Goal: Information Seeking & Learning: Learn about a topic

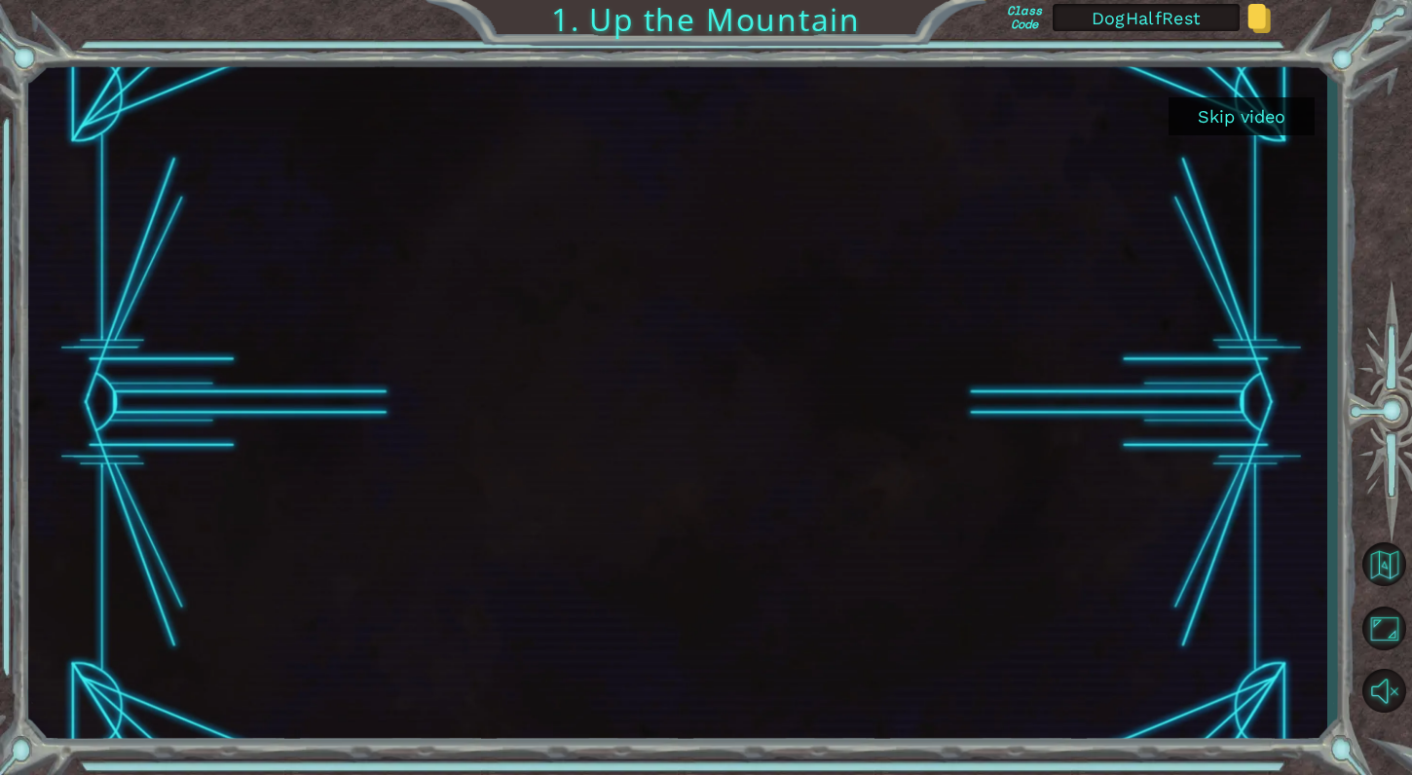
click at [1234, 118] on button "Skip video" at bounding box center [1242, 116] width 146 height 38
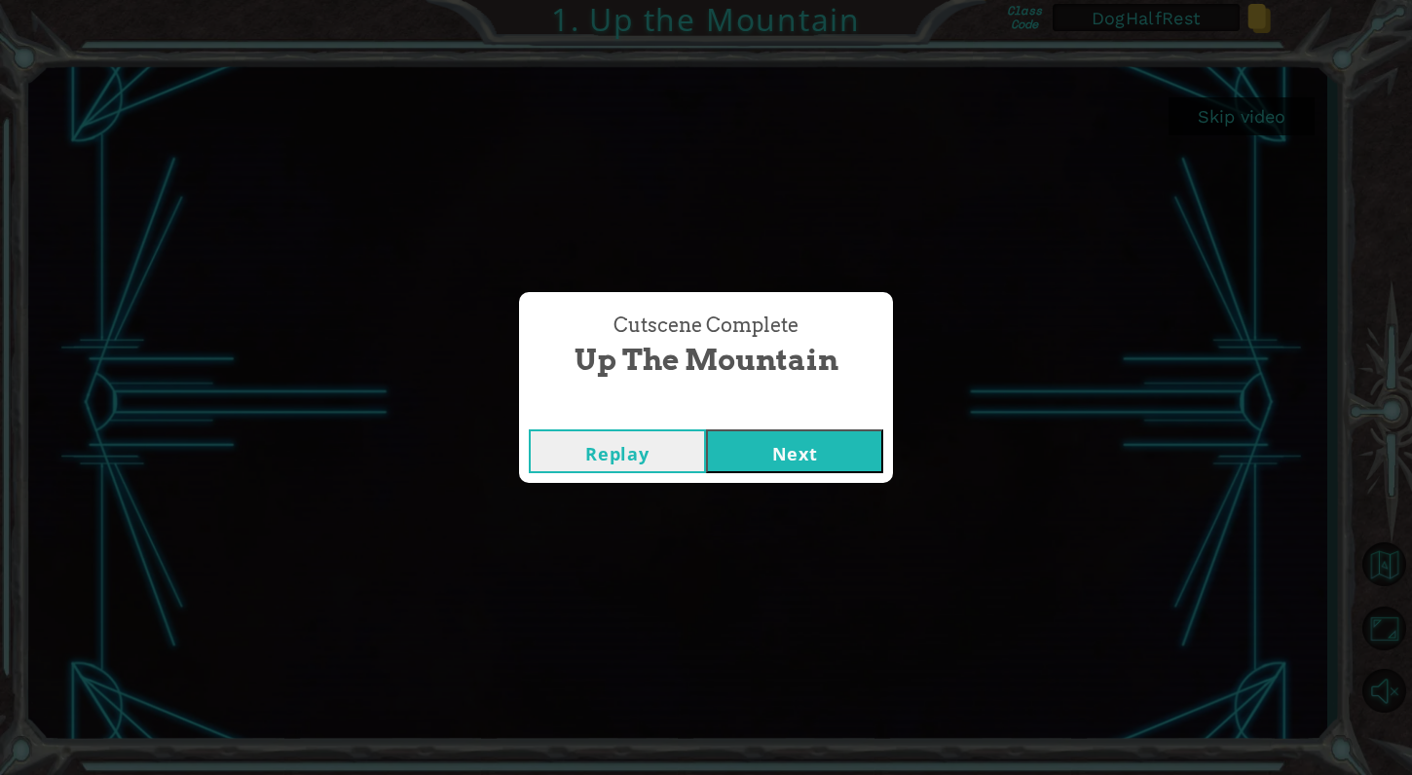
click at [824, 440] on button "Next" at bounding box center [794, 451] width 177 height 44
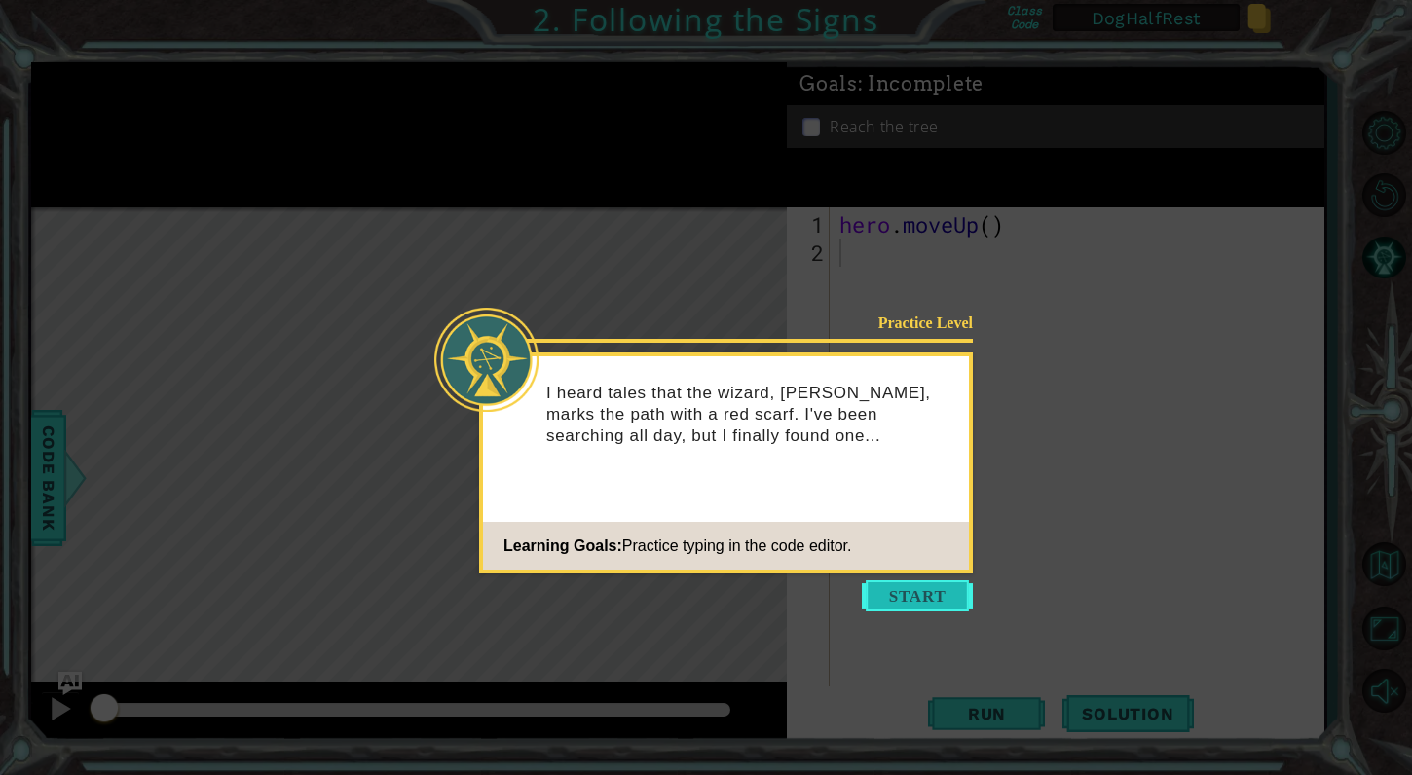
click at [905, 594] on button "Start" at bounding box center [917, 595] width 111 height 31
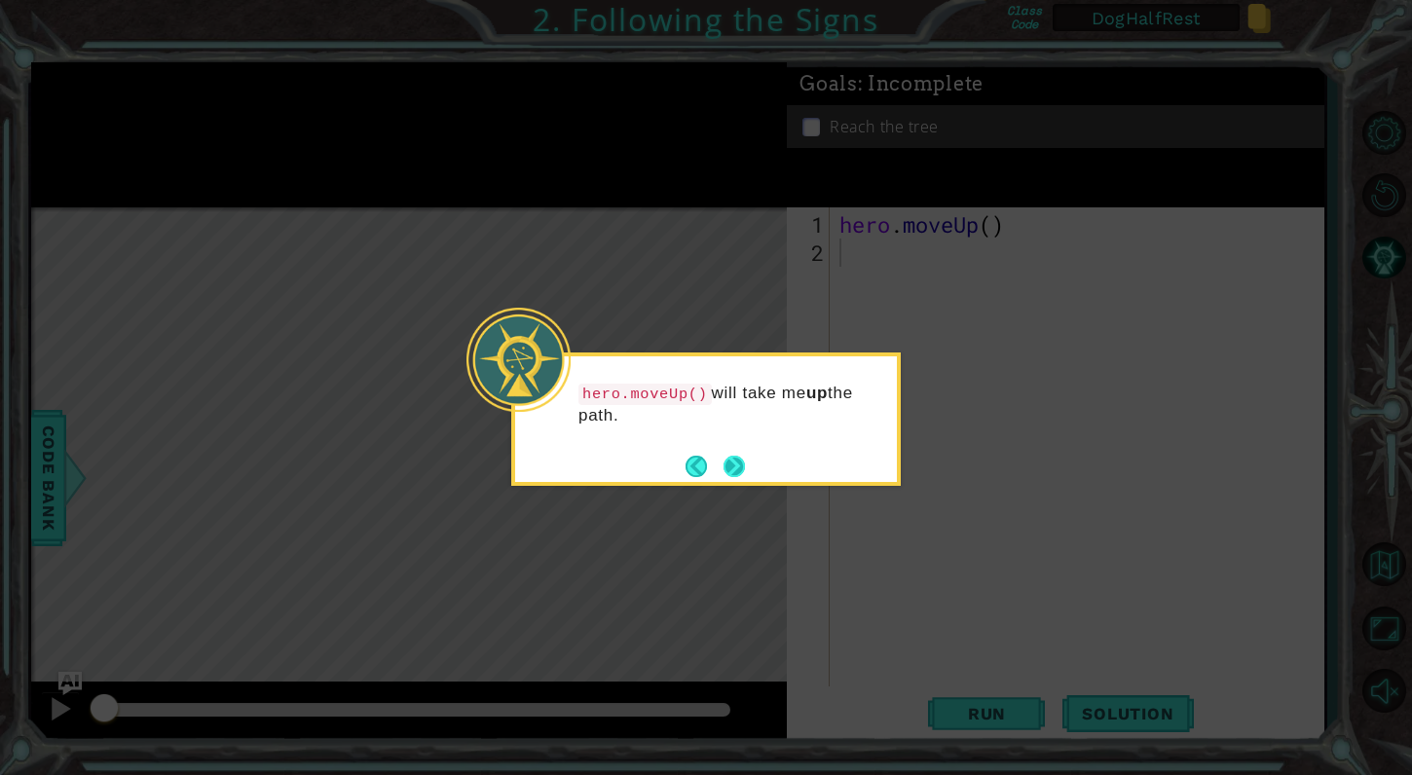
click at [731, 459] on button "Next" at bounding box center [734, 466] width 21 height 21
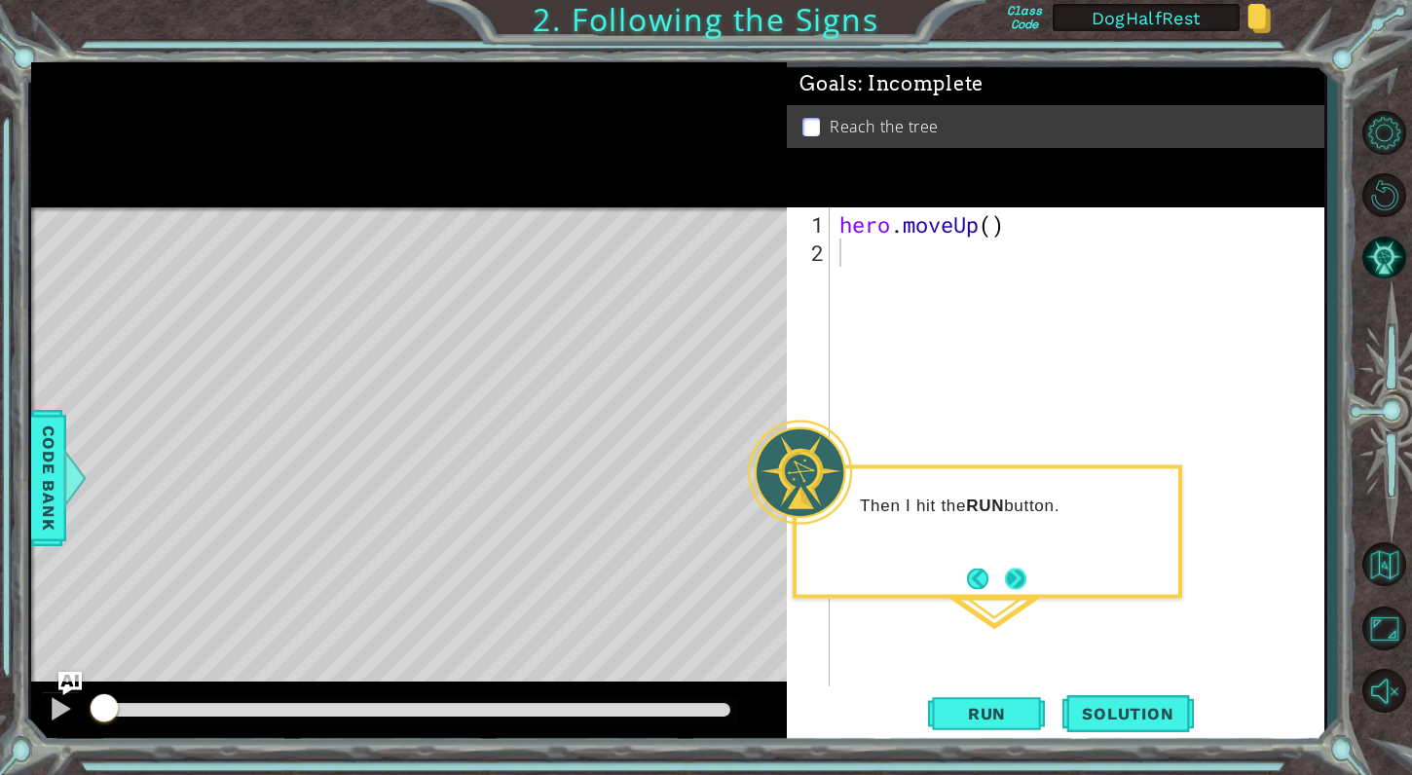
click at [1024, 581] on button "Next" at bounding box center [1015, 578] width 21 height 21
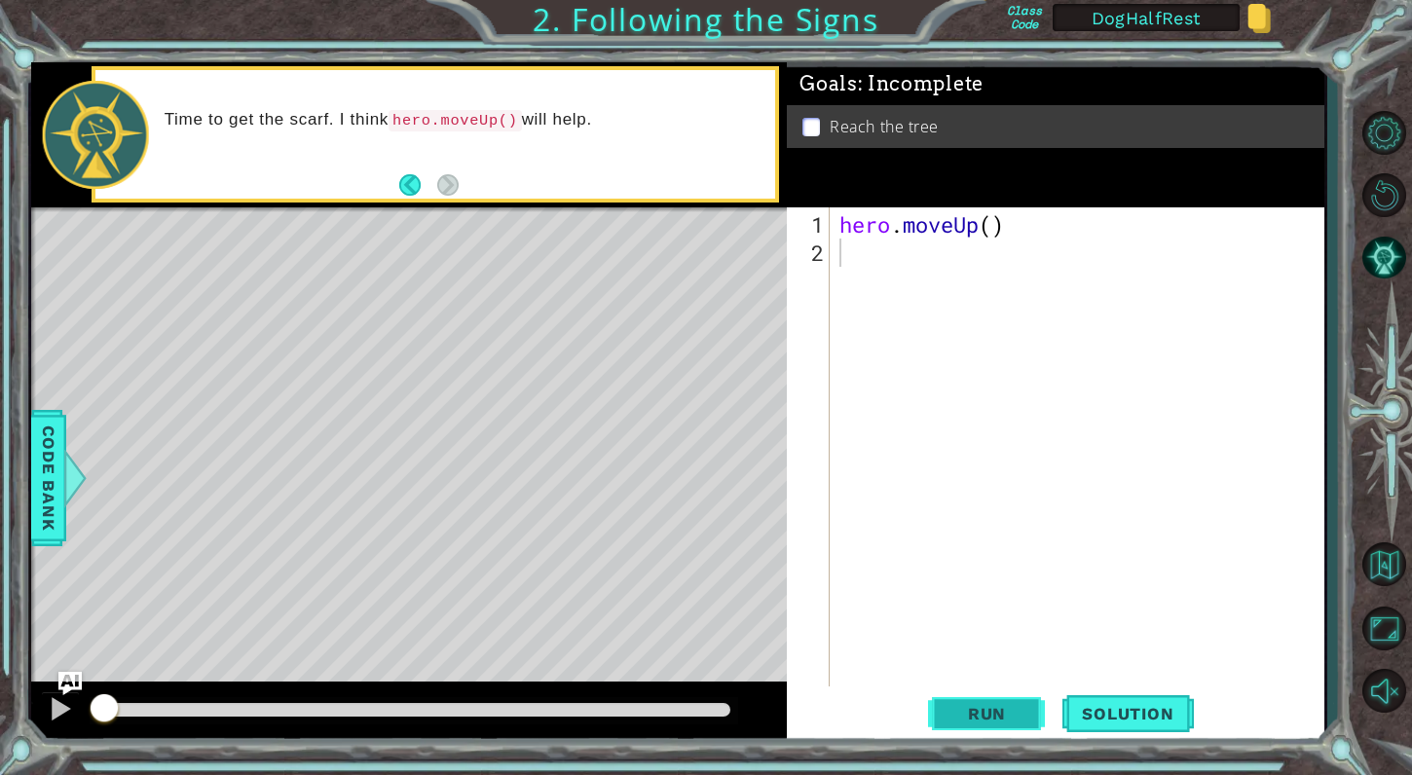
click at [988, 712] on span "Run" at bounding box center [987, 713] width 77 height 19
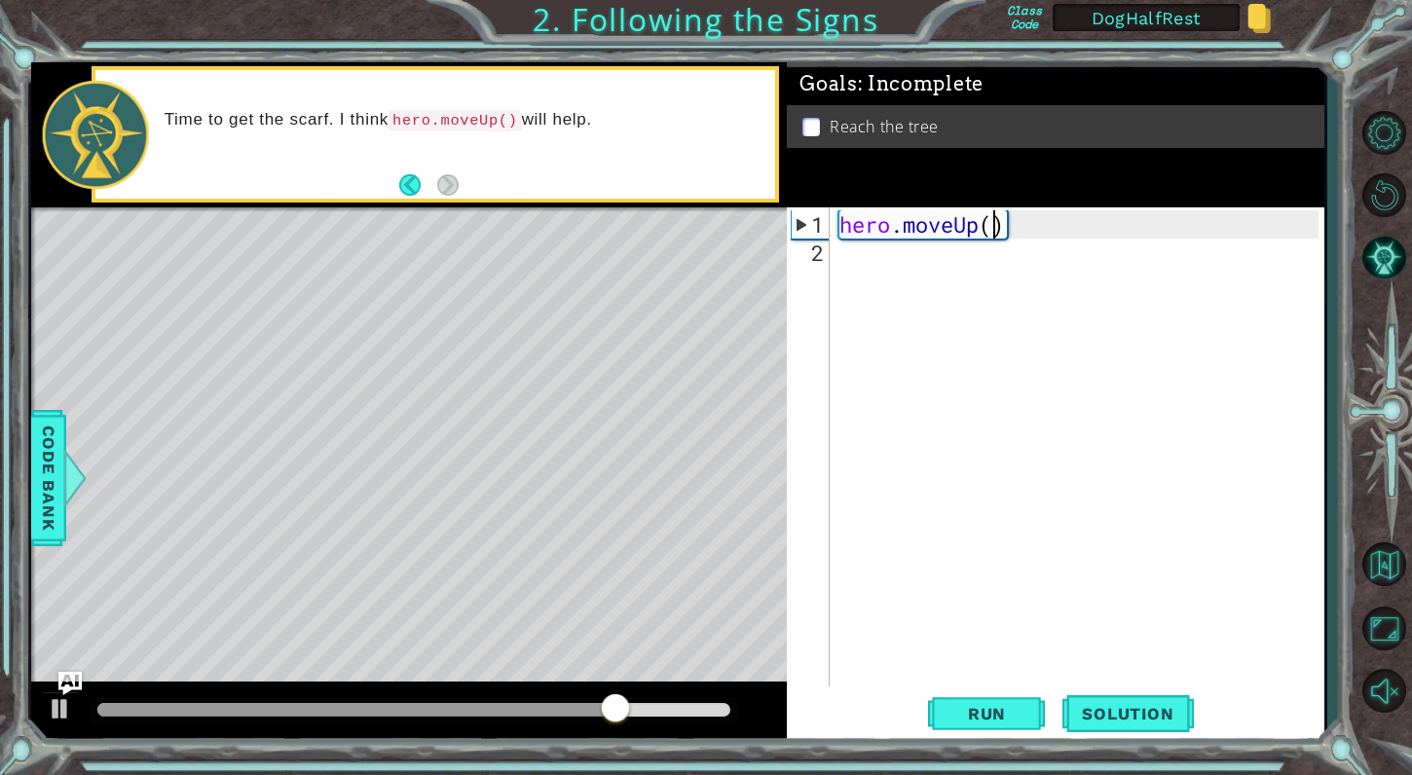
click at [991, 226] on div "hero . moveUp ( )" at bounding box center [1082, 478] width 493 height 537
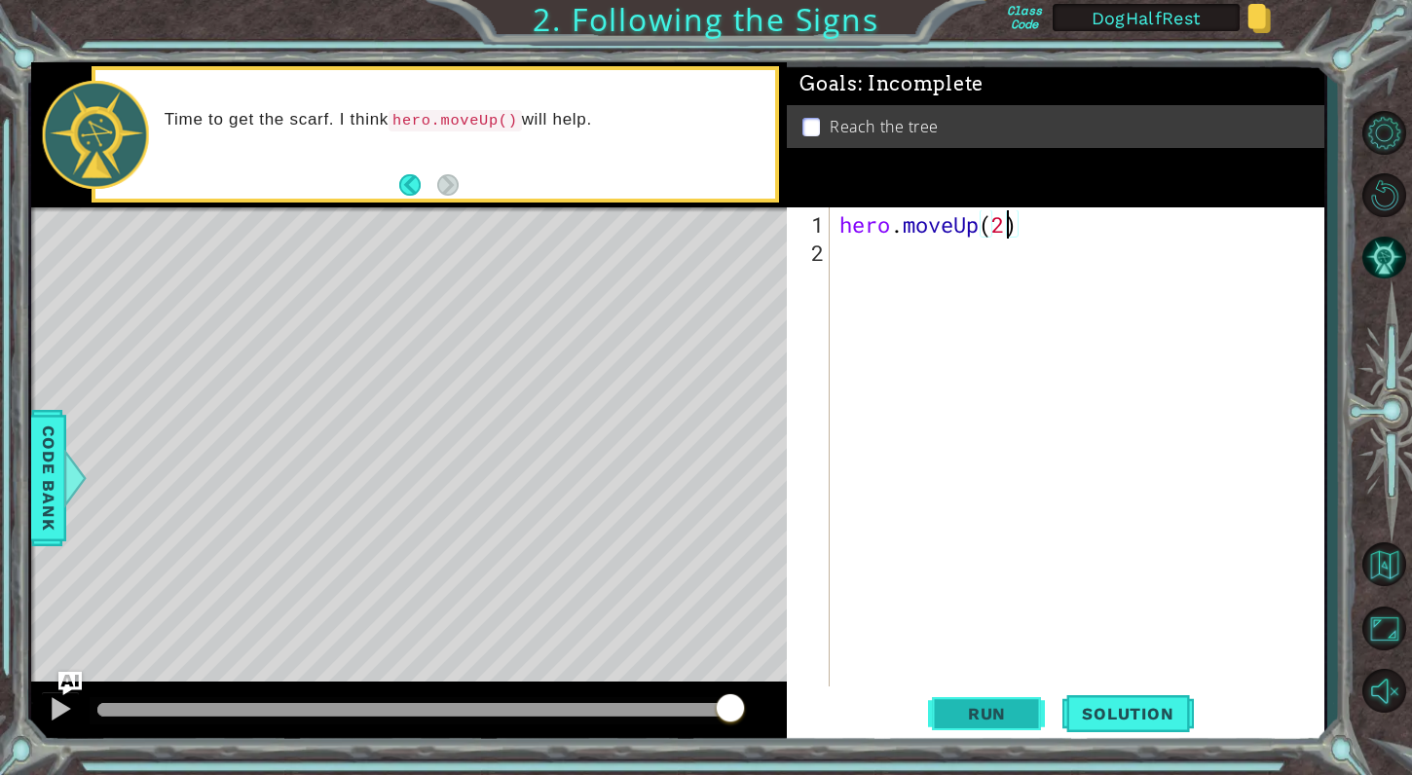
type textarea "hero.moveUp(2)"
click at [951, 715] on span "Run" at bounding box center [987, 713] width 77 height 19
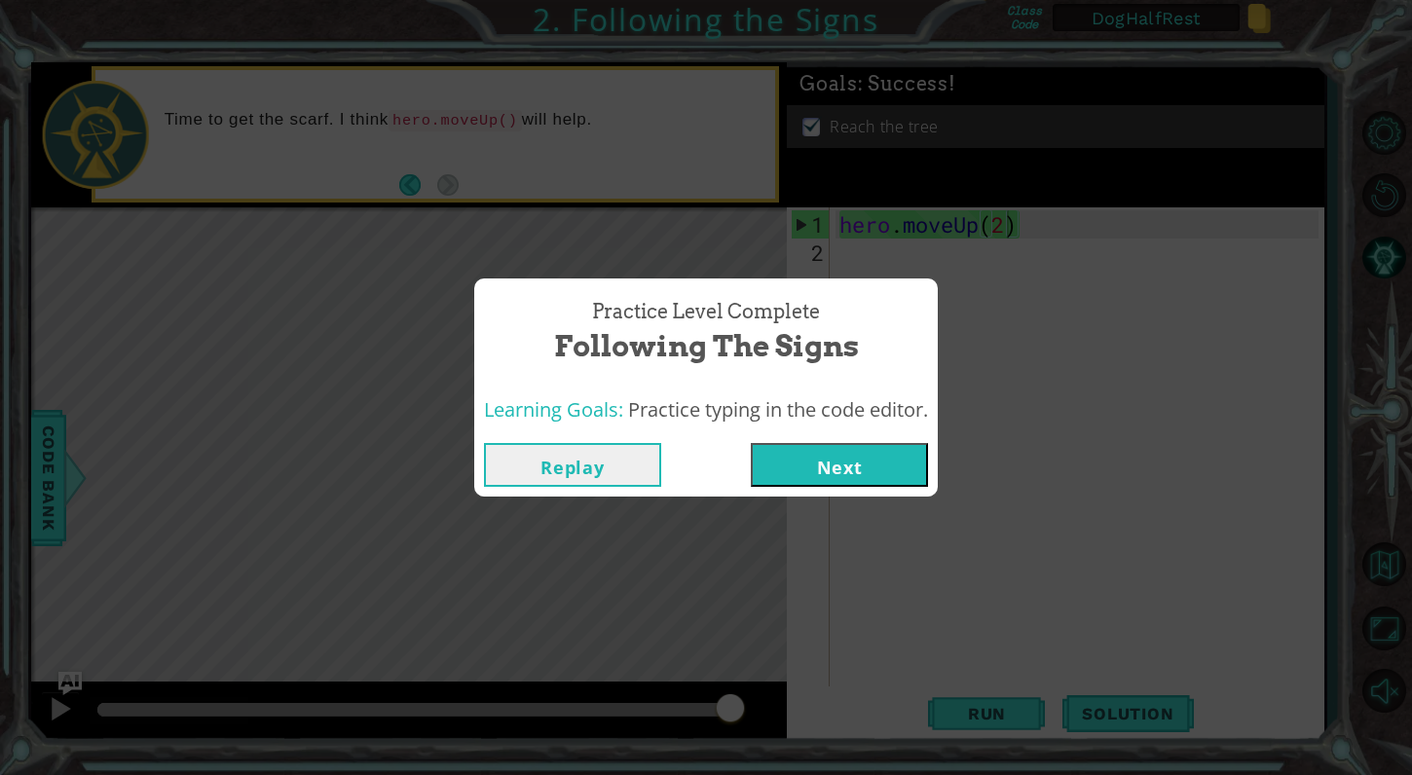
click at [874, 464] on button "Next" at bounding box center [839, 465] width 177 height 44
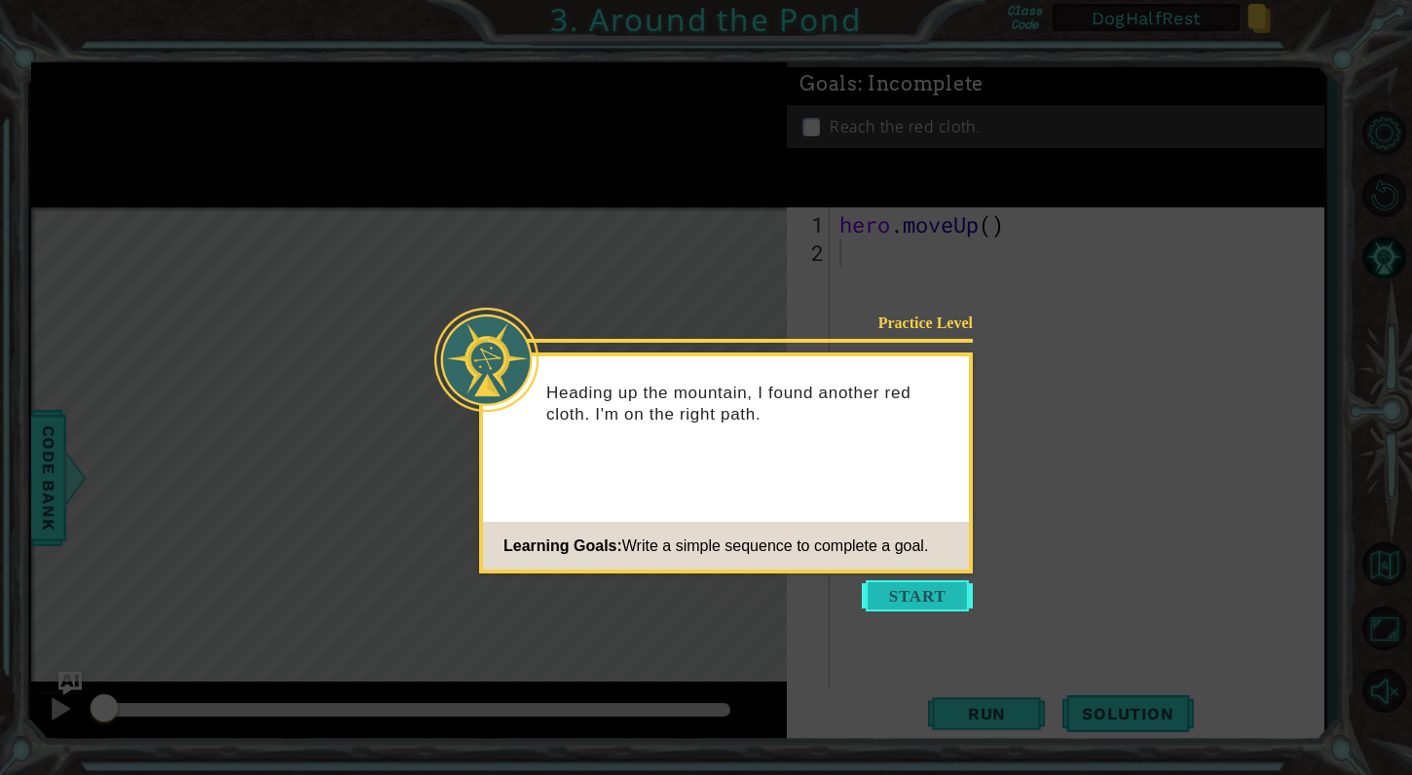
click at [907, 596] on button "Start" at bounding box center [917, 595] width 111 height 31
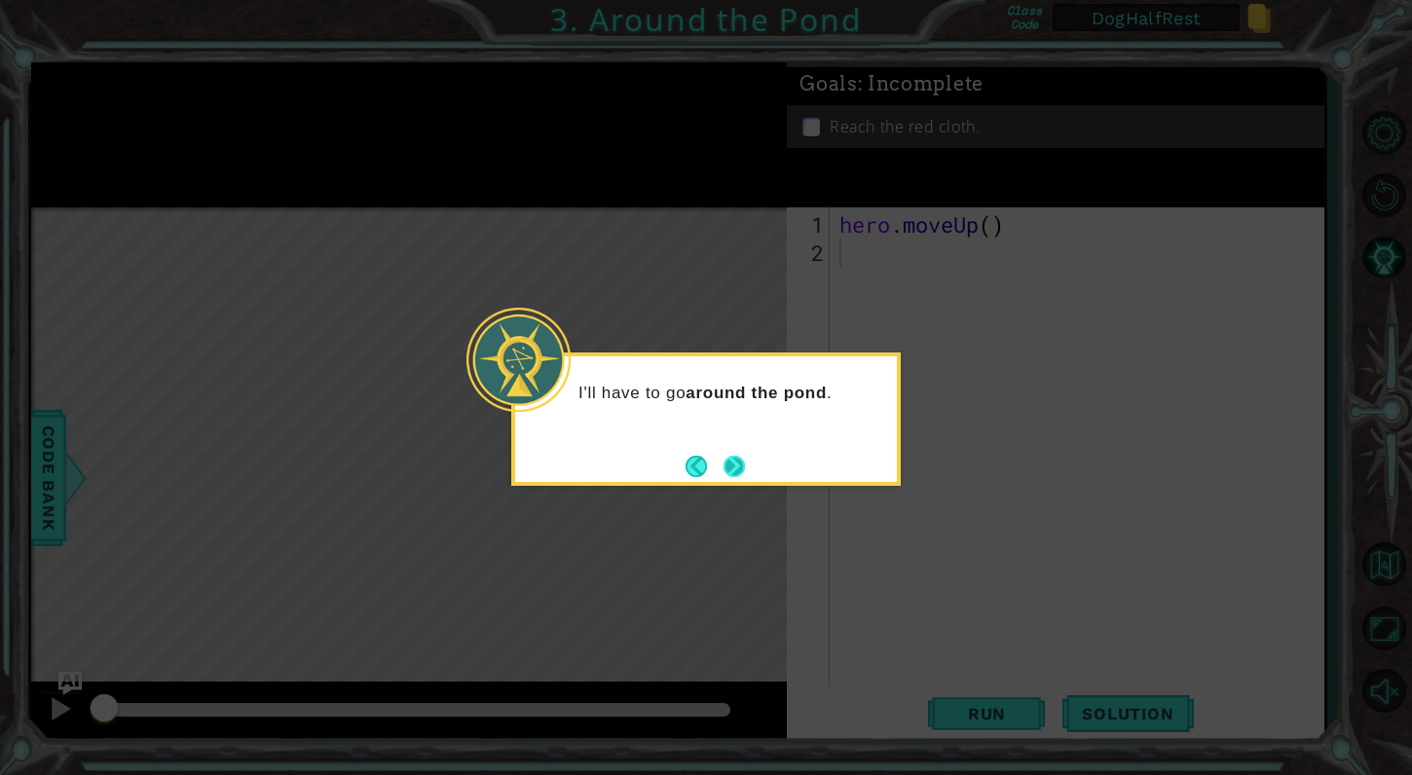
click at [738, 459] on button "Next" at bounding box center [734, 466] width 21 height 21
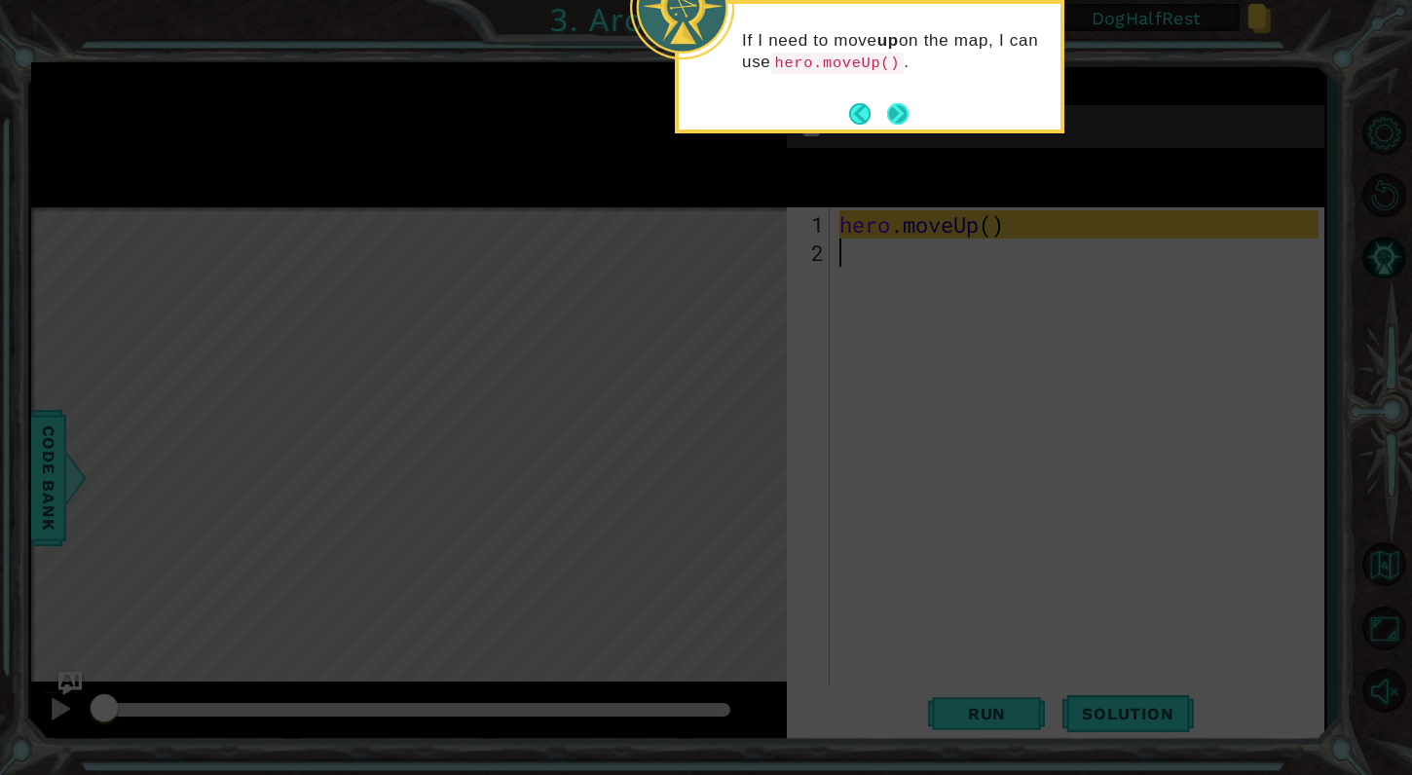
click at [902, 114] on button "Next" at bounding box center [897, 113] width 21 height 21
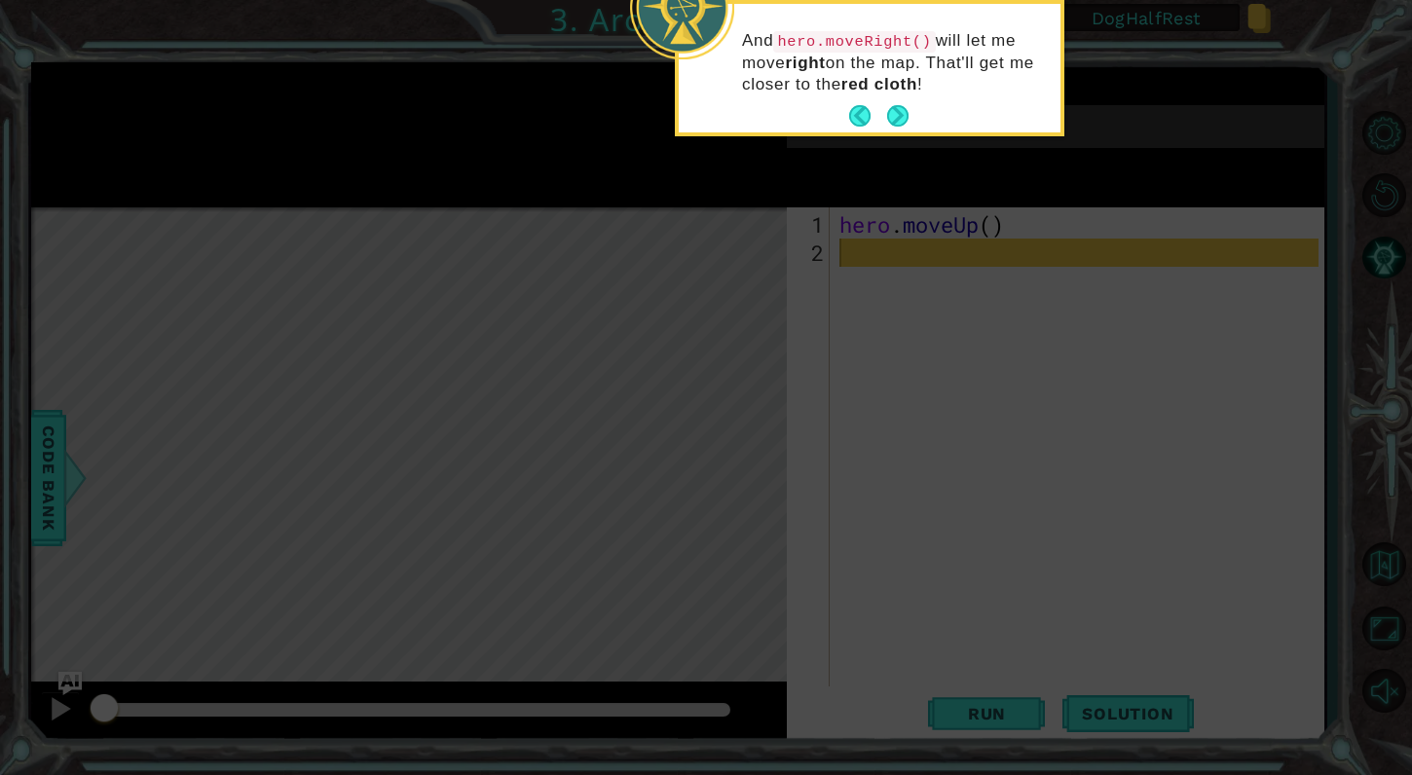
click at [902, 114] on button "Next" at bounding box center [897, 115] width 21 height 21
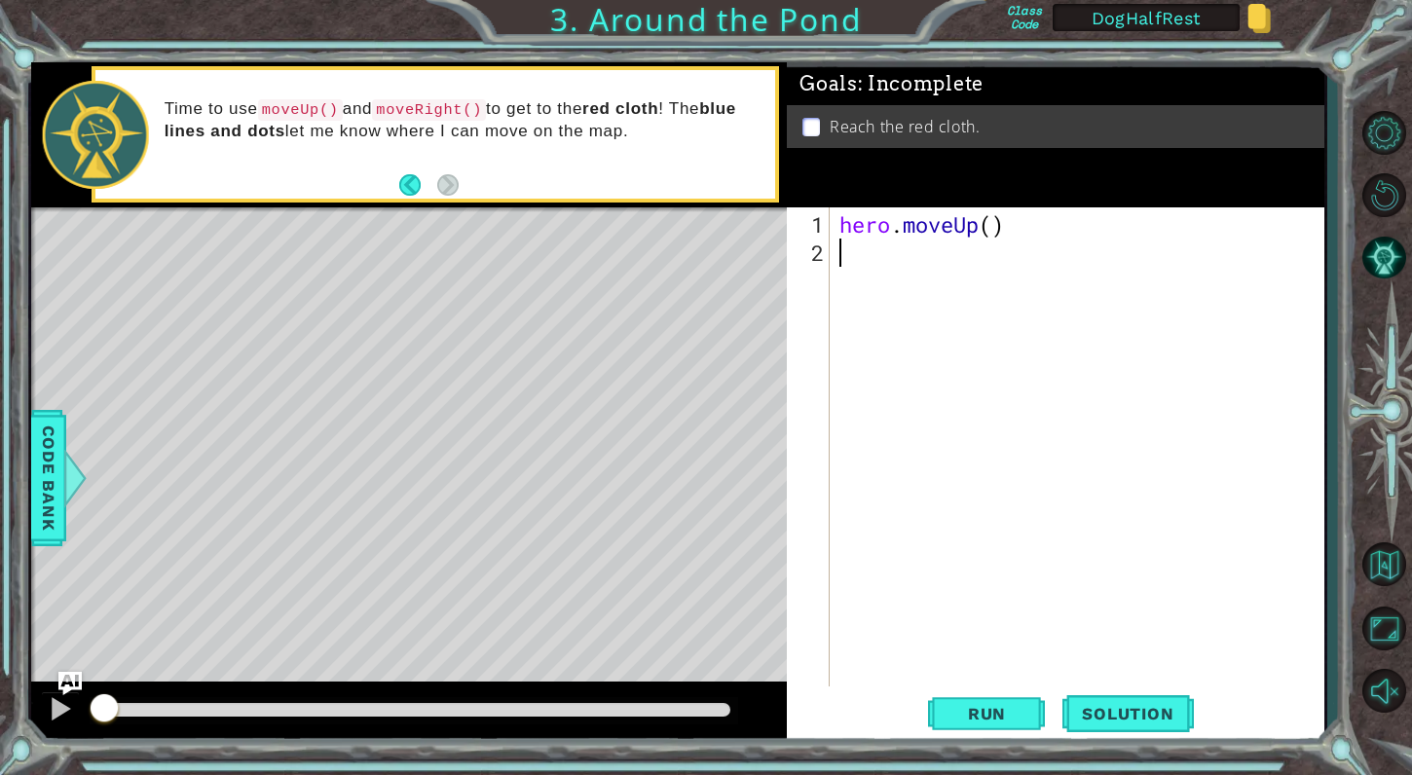
click at [994, 226] on div "hero . moveUp ( )" at bounding box center [1082, 478] width 493 height 537
type textarea "hero.moveUp(2)"
click at [947, 252] on div "hero . moveUp ( 2 )" at bounding box center [1082, 478] width 493 height 537
type textarea "hero.move"
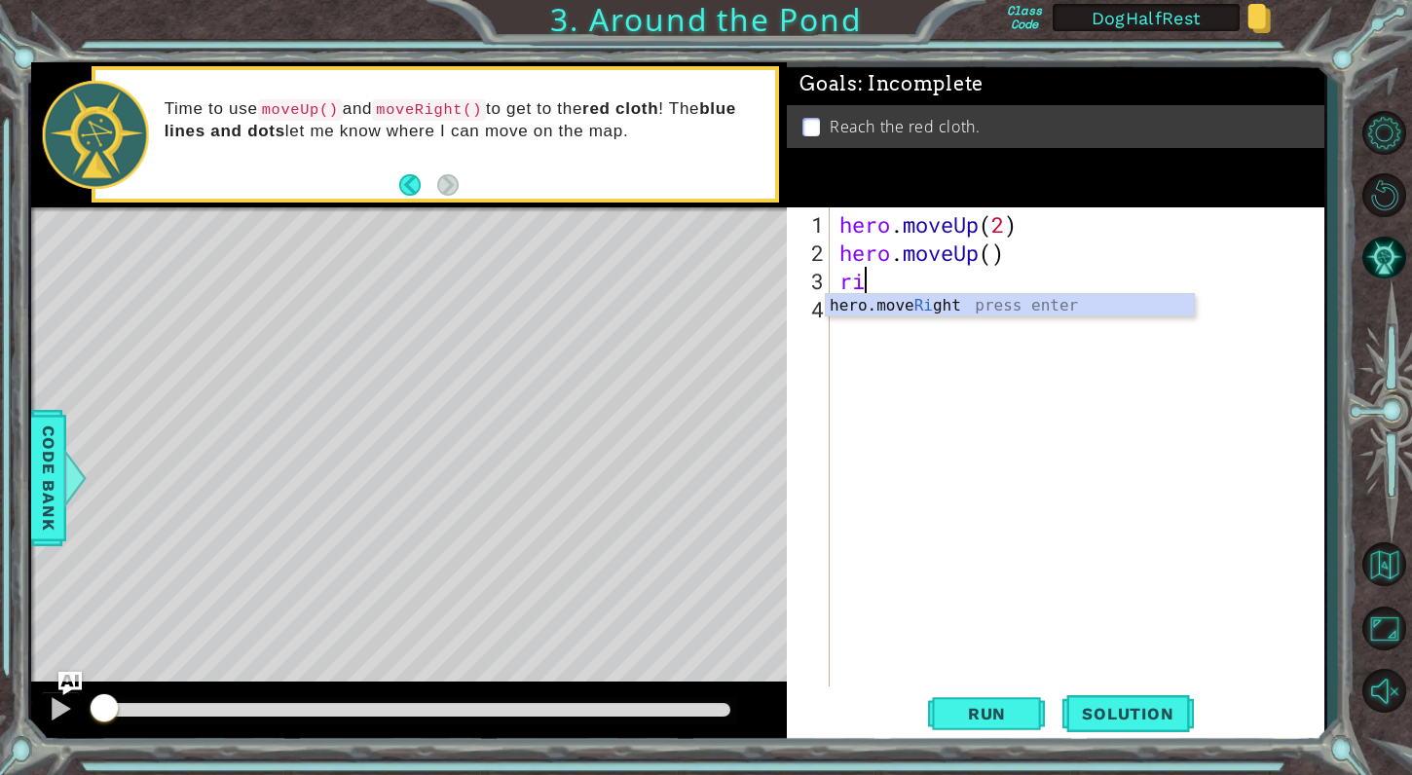
scroll to position [0, 0]
type textarea "r"
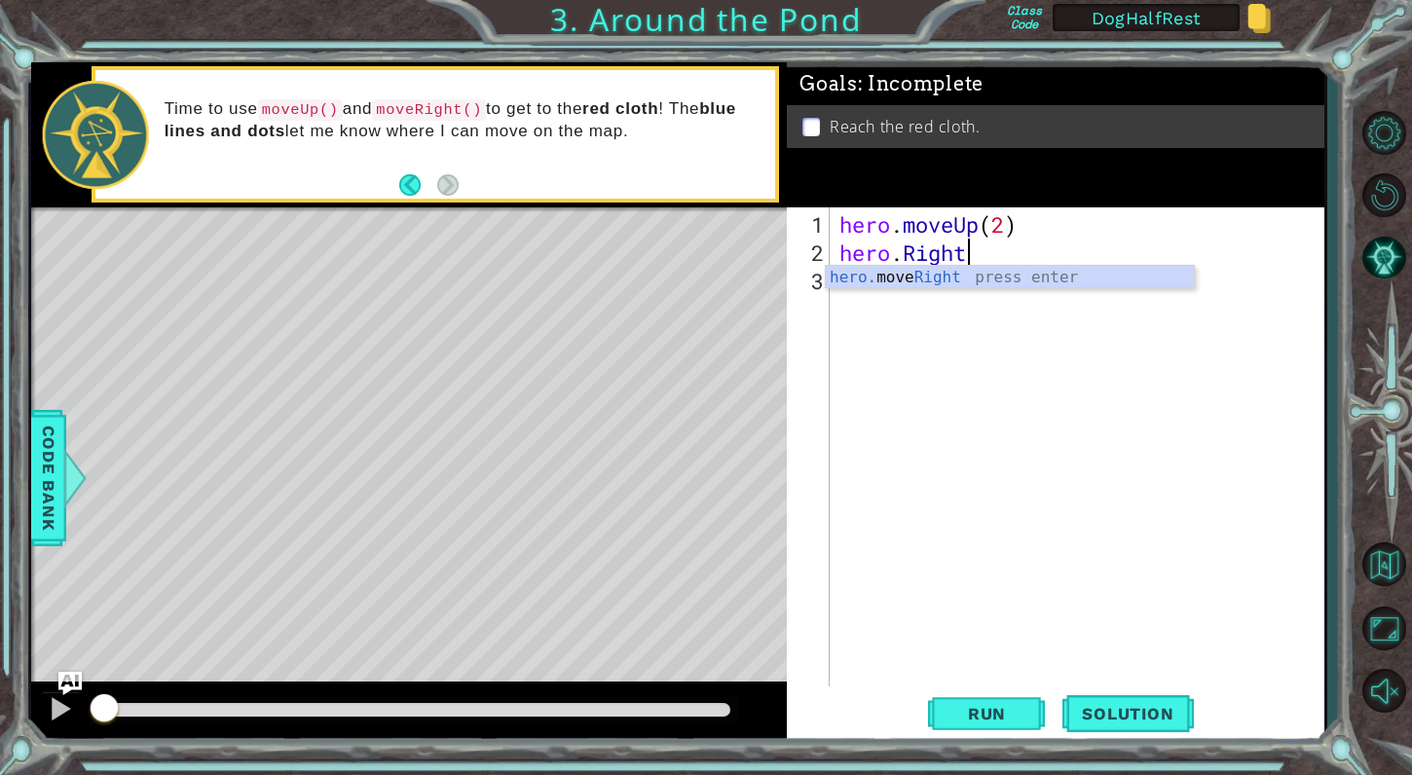
scroll to position [0, 5]
type textarea "hero.Right(1)"
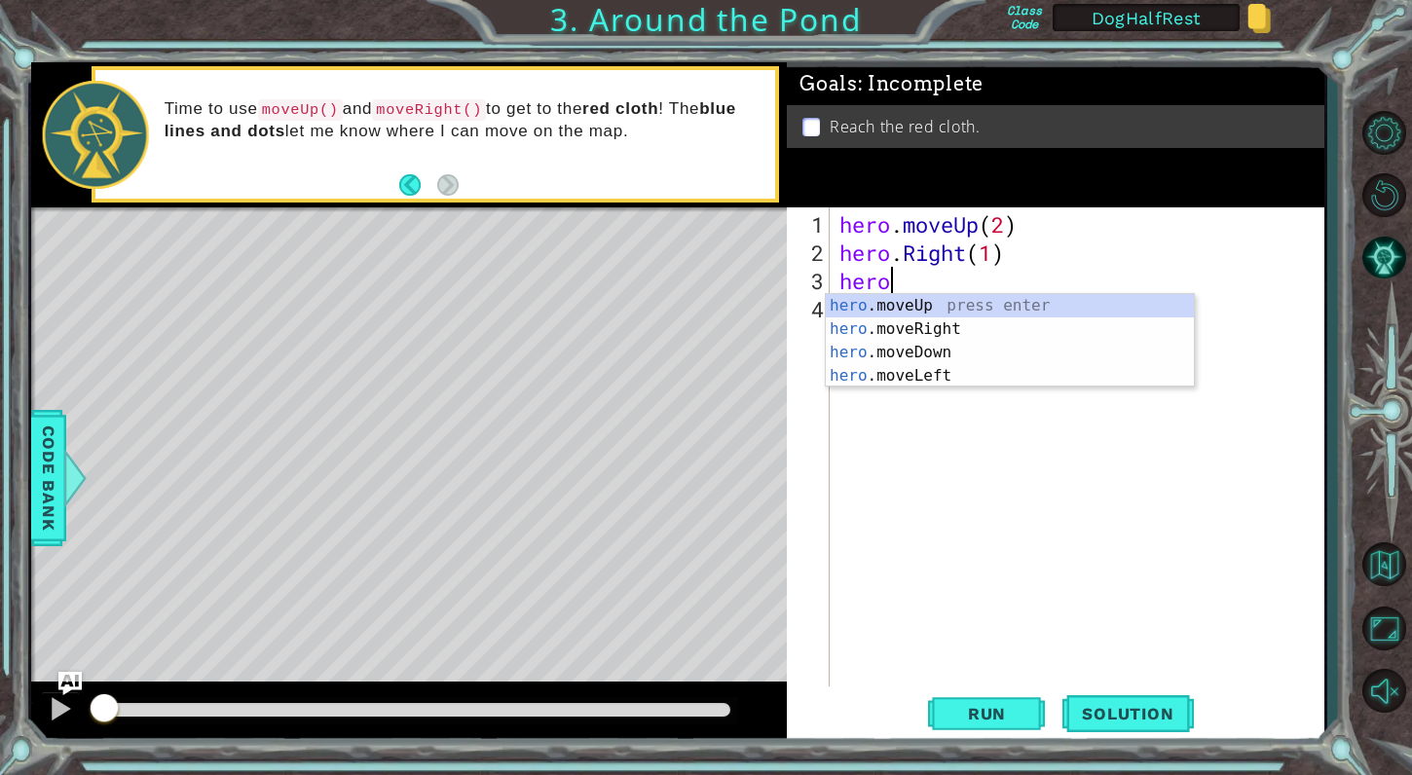
scroll to position [0, 2]
type textarea "hero."
click at [951, 304] on div "hero. moveUp press enter hero. moveRight press enter hero. moveDown press enter…" at bounding box center [1010, 364] width 368 height 140
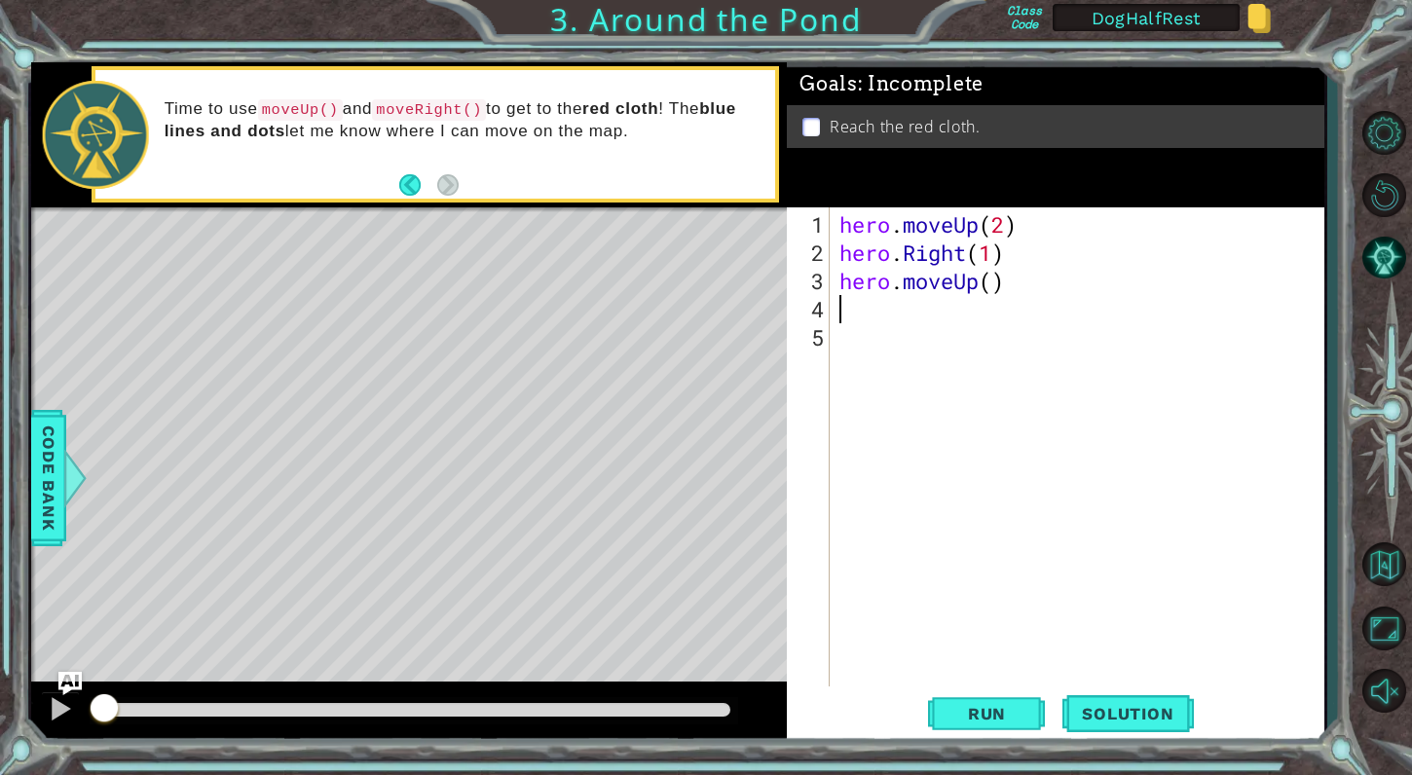
scroll to position [0, 0]
type textarea "1"
click at [990, 284] on div "hero . moveUp ( 2 ) hero . Right ( 1 ) hero . moveUp ( )" at bounding box center [1082, 478] width 493 height 537
click at [990, 726] on button "Run" at bounding box center [986, 714] width 117 height 54
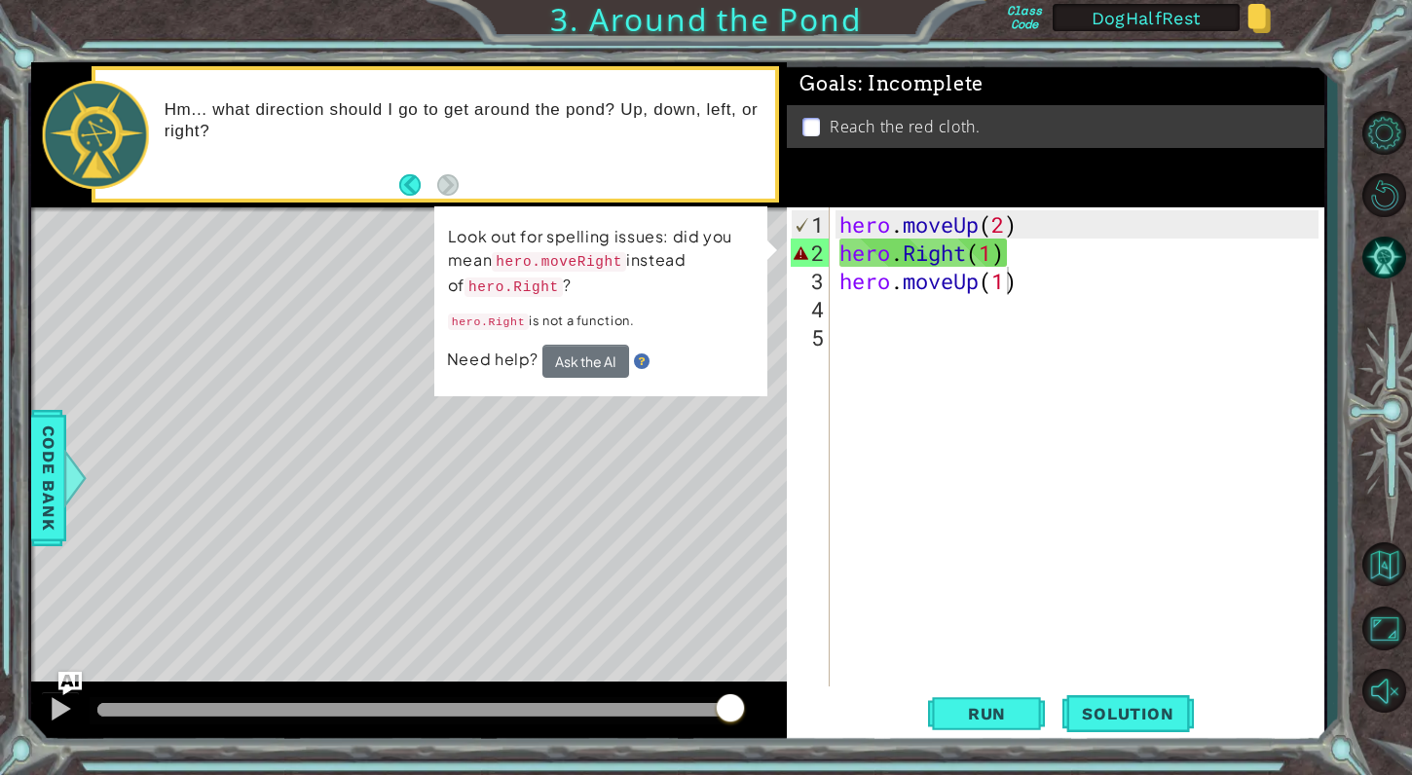
click at [600, 266] on code "hero.moveRight" at bounding box center [559, 261] width 134 height 19
click at [597, 260] on code "hero.moveRight" at bounding box center [559, 261] width 134 height 19
click at [596, 354] on button "Ask the AI" at bounding box center [585, 361] width 87 height 33
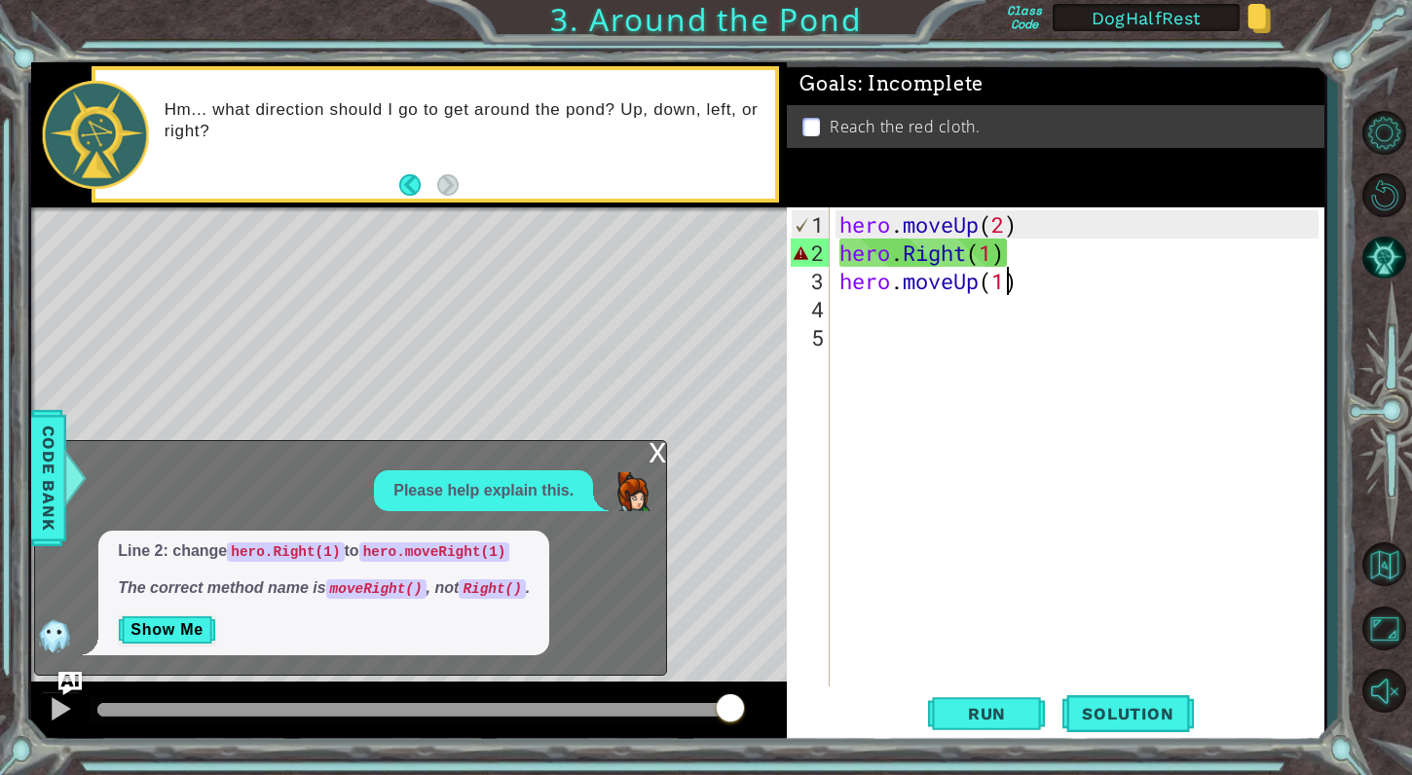
click at [909, 259] on div "hero . moveUp ( 2 ) hero . Right ( 1 ) hero . moveUp ( 1 )" at bounding box center [1082, 478] width 493 height 537
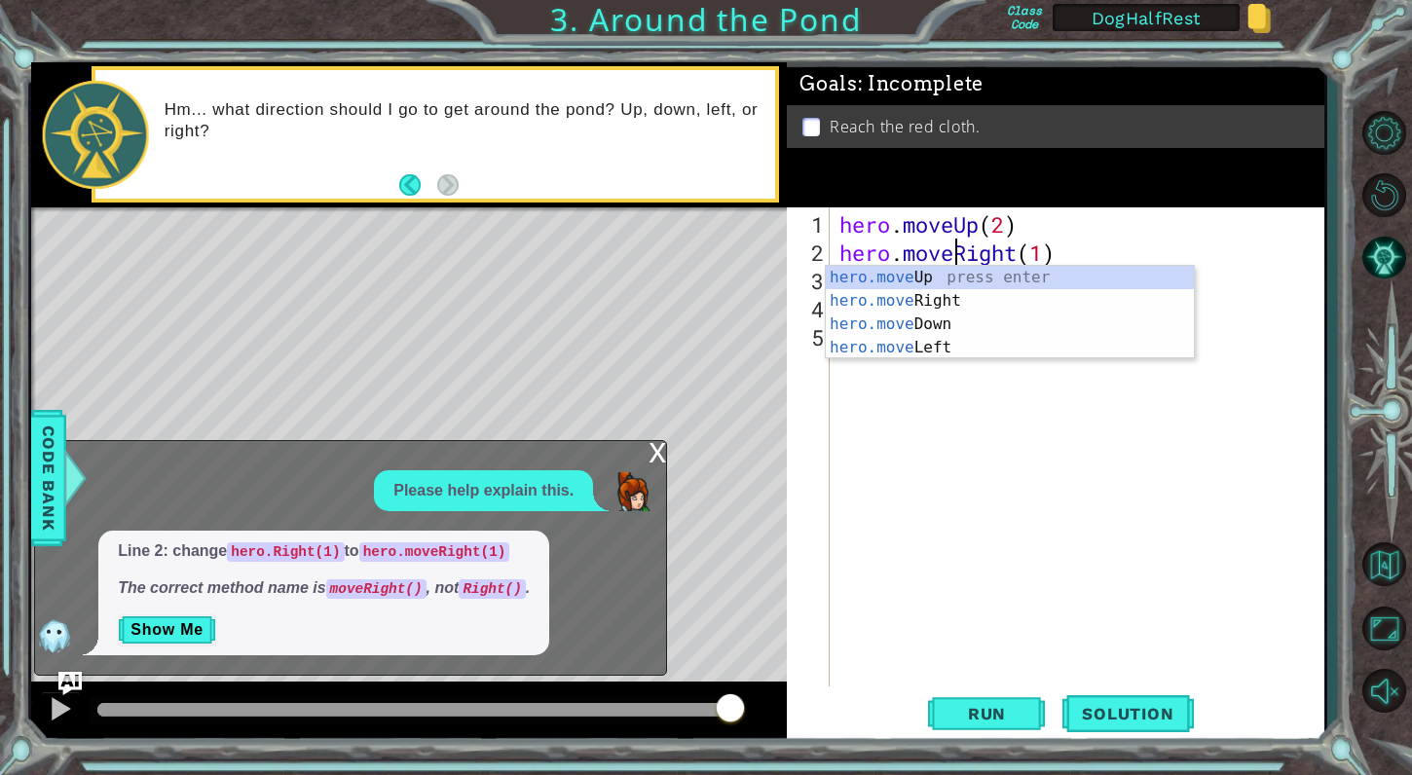
scroll to position [0, 5]
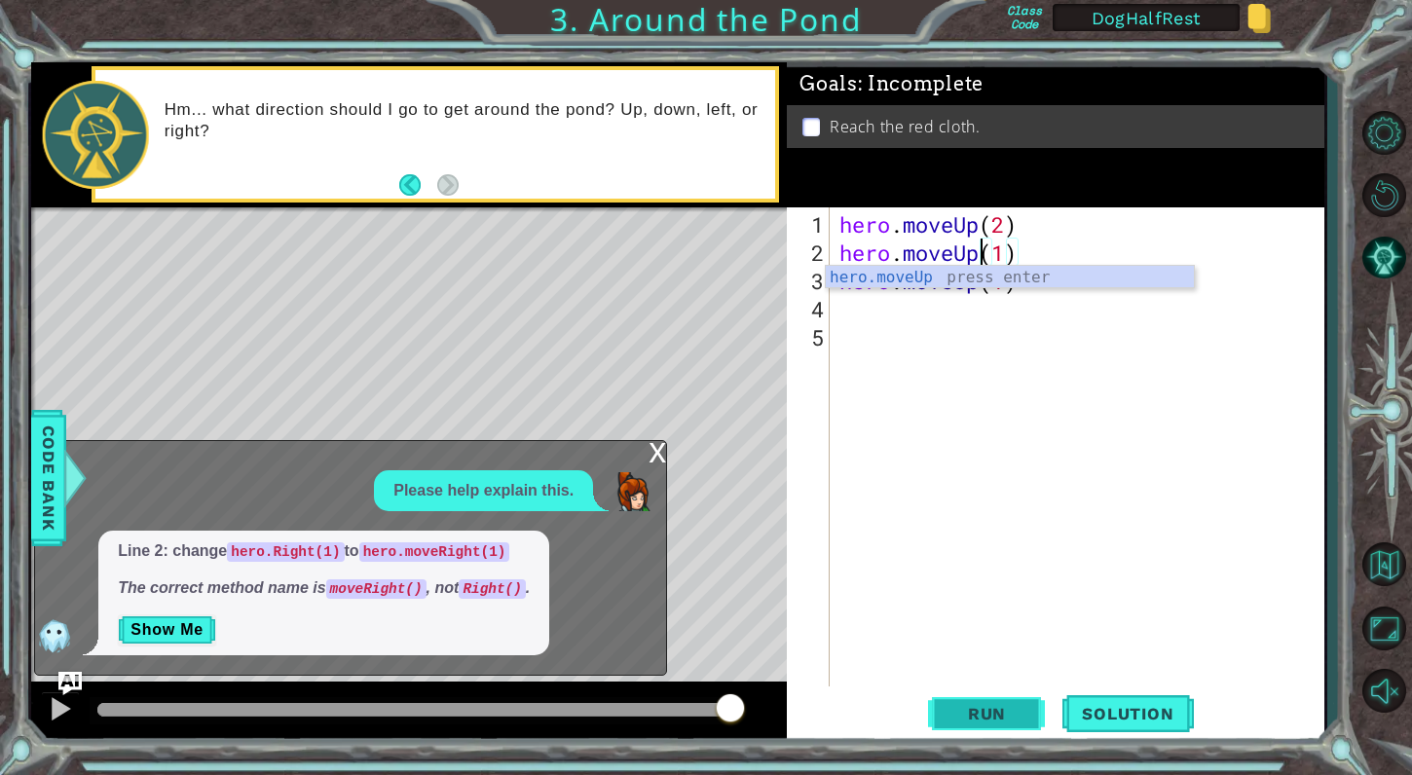
click at [983, 724] on button "Run" at bounding box center [986, 714] width 117 height 54
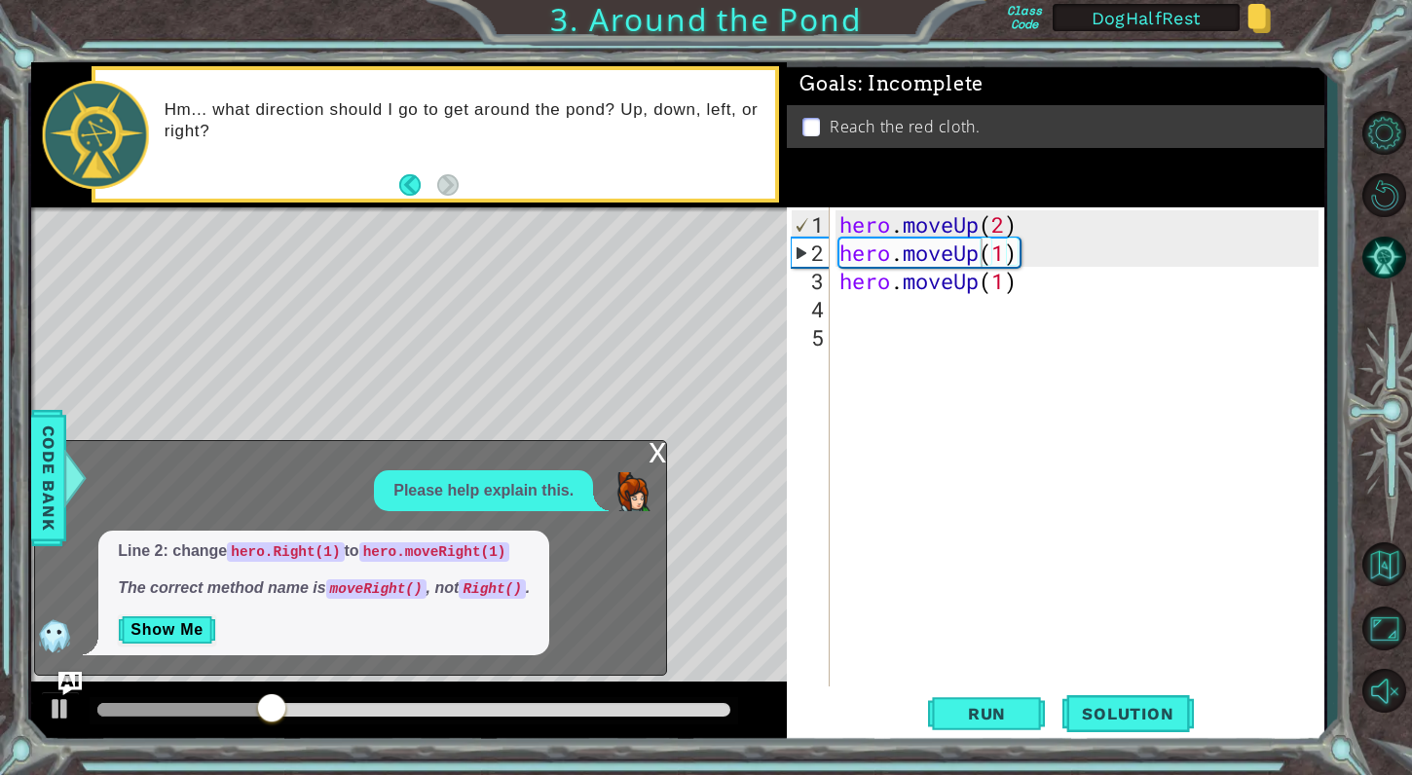
click at [652, 458] on div "x" at bounding box center [658, 450] width 18 height 19
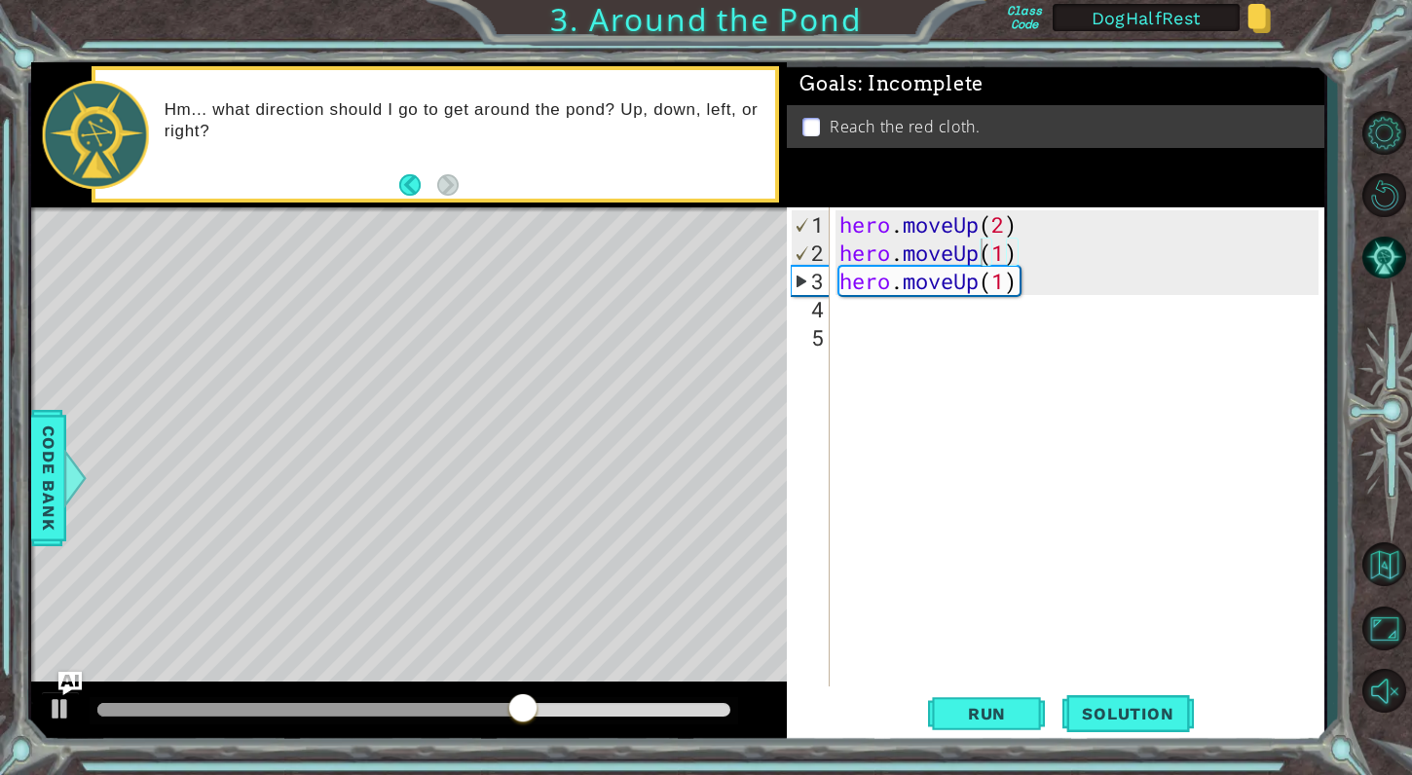
click at [983, 247] on div "hero . moveUp ( 2 ) hero . moveUp ( 1 ) hero . moveUp ( 1 )" at bounding box center [1082, 478] width 493 height 537
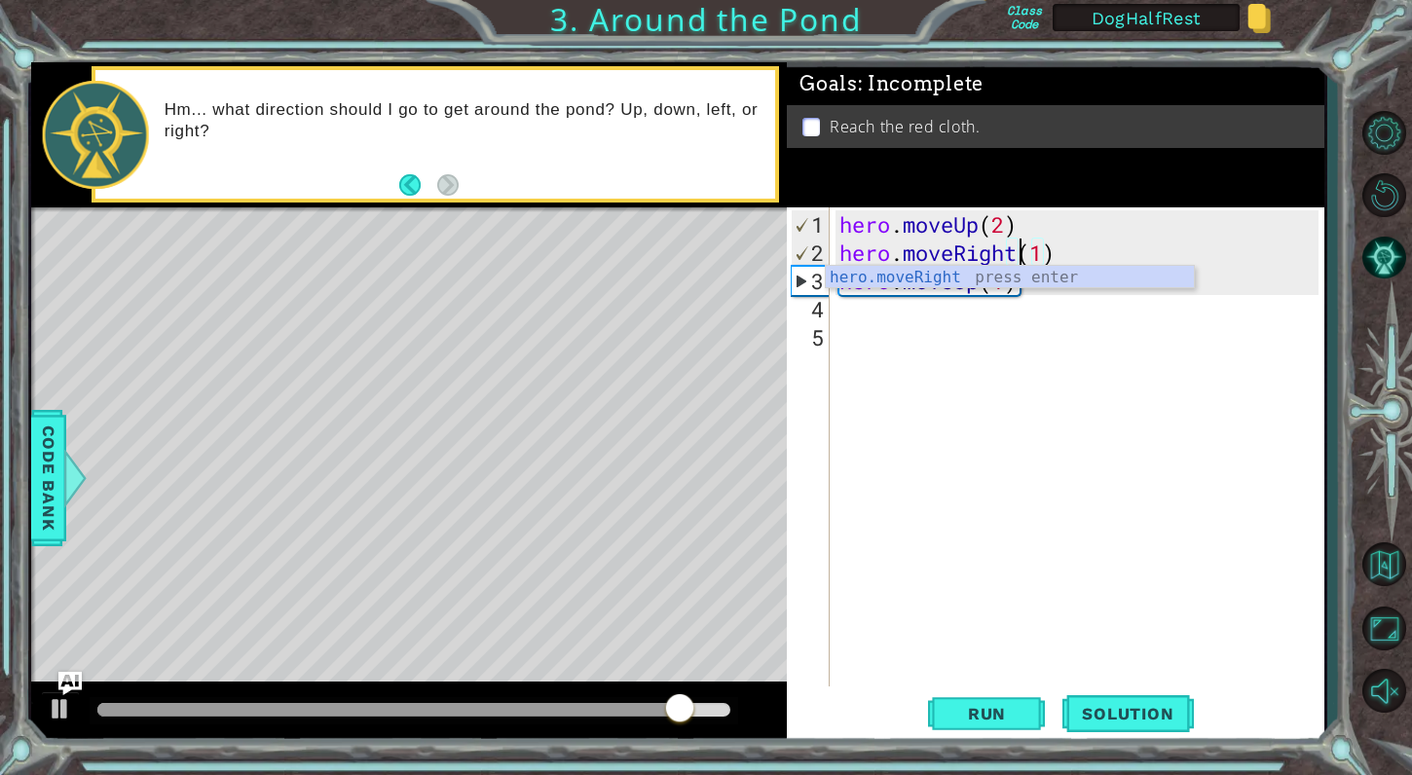
scroll to position [0, 8]
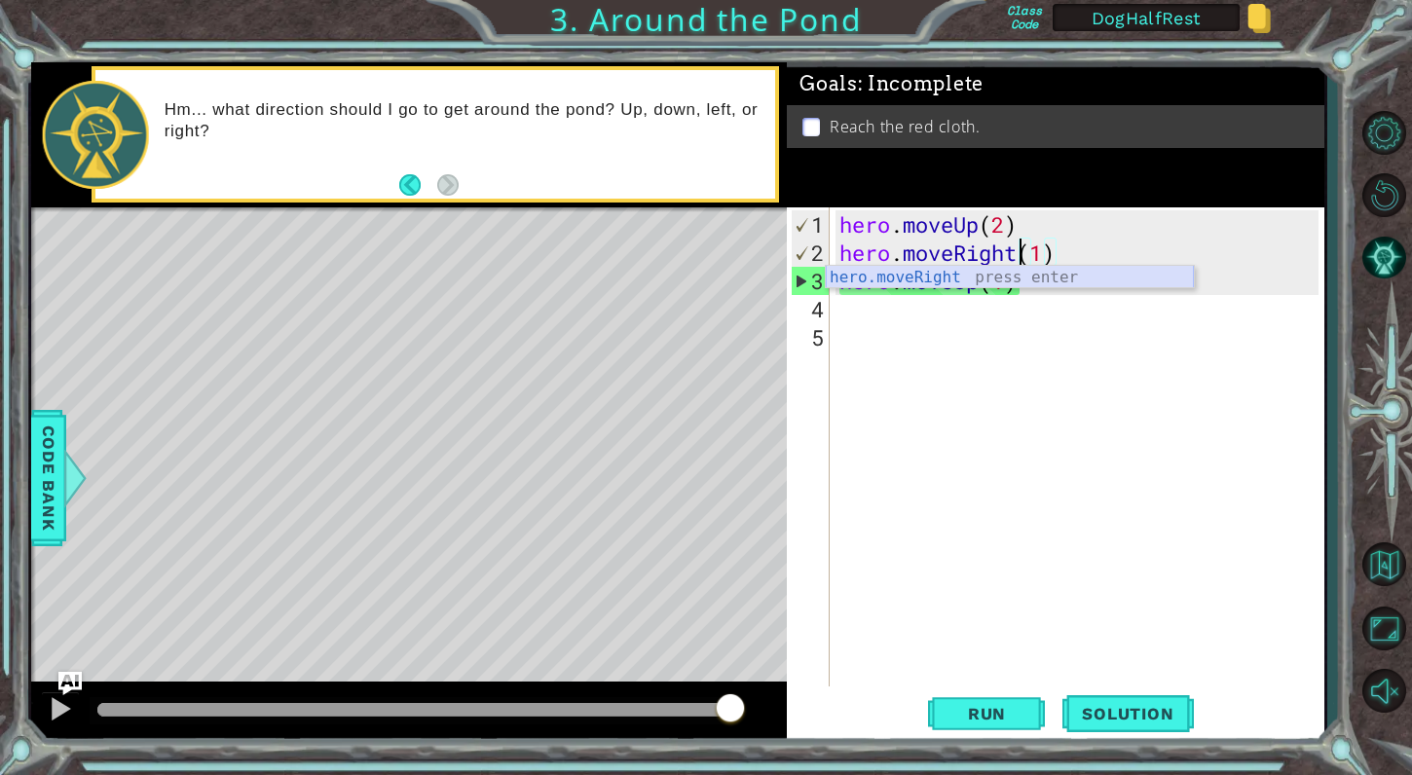
click at [978, 275] on div "hero.moveRight press enter" at bounding box center [1010, 301] width 368 height 70
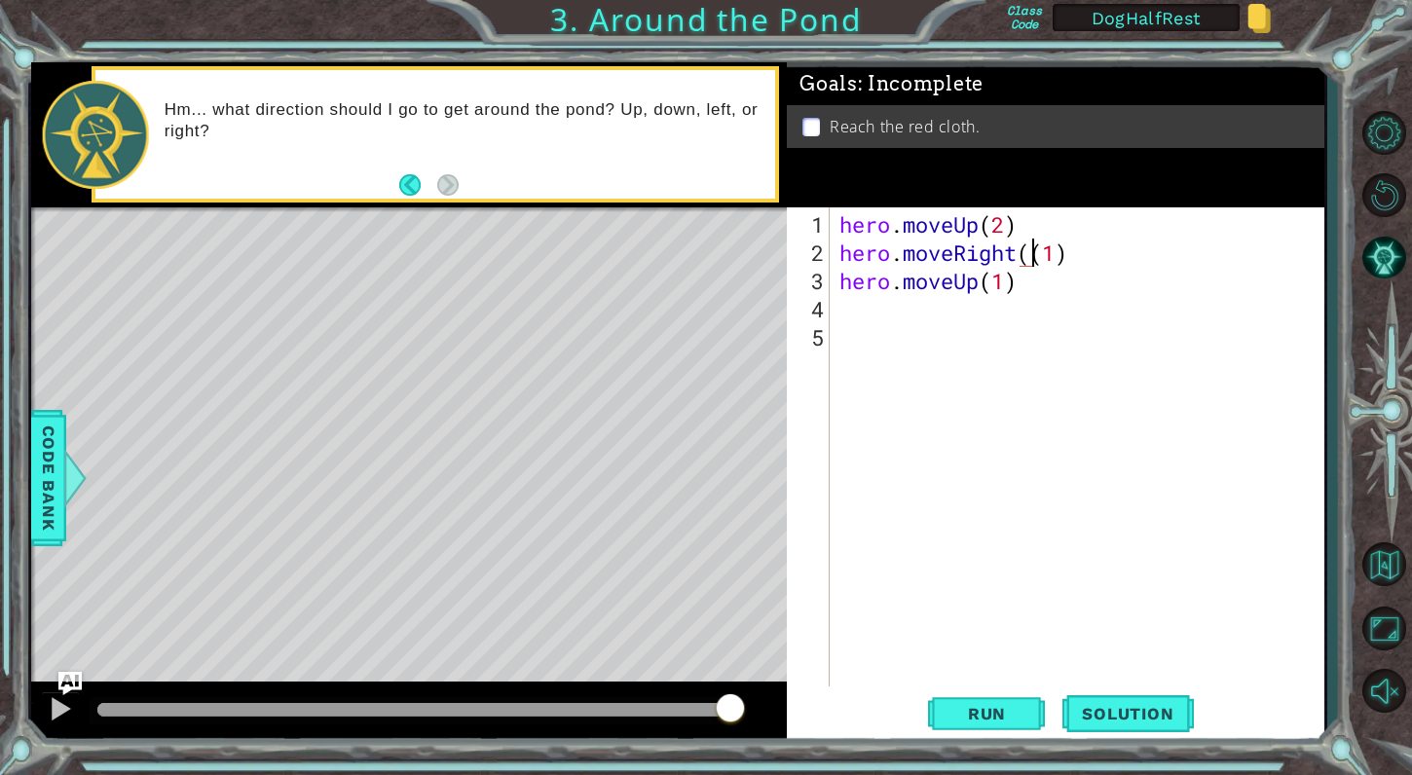
type textarea "hero.moveRight(1)"
click at [1019, 382] on div "hero . moveUp ( 2 ) hero . moveRight ( 1 ) hero . moveUp ( 1 )" at bounding box center [1082, 478] width 493 height 537
click at [995, 722] on span "Run" at bounding box center [987, 713] width 77 height 19
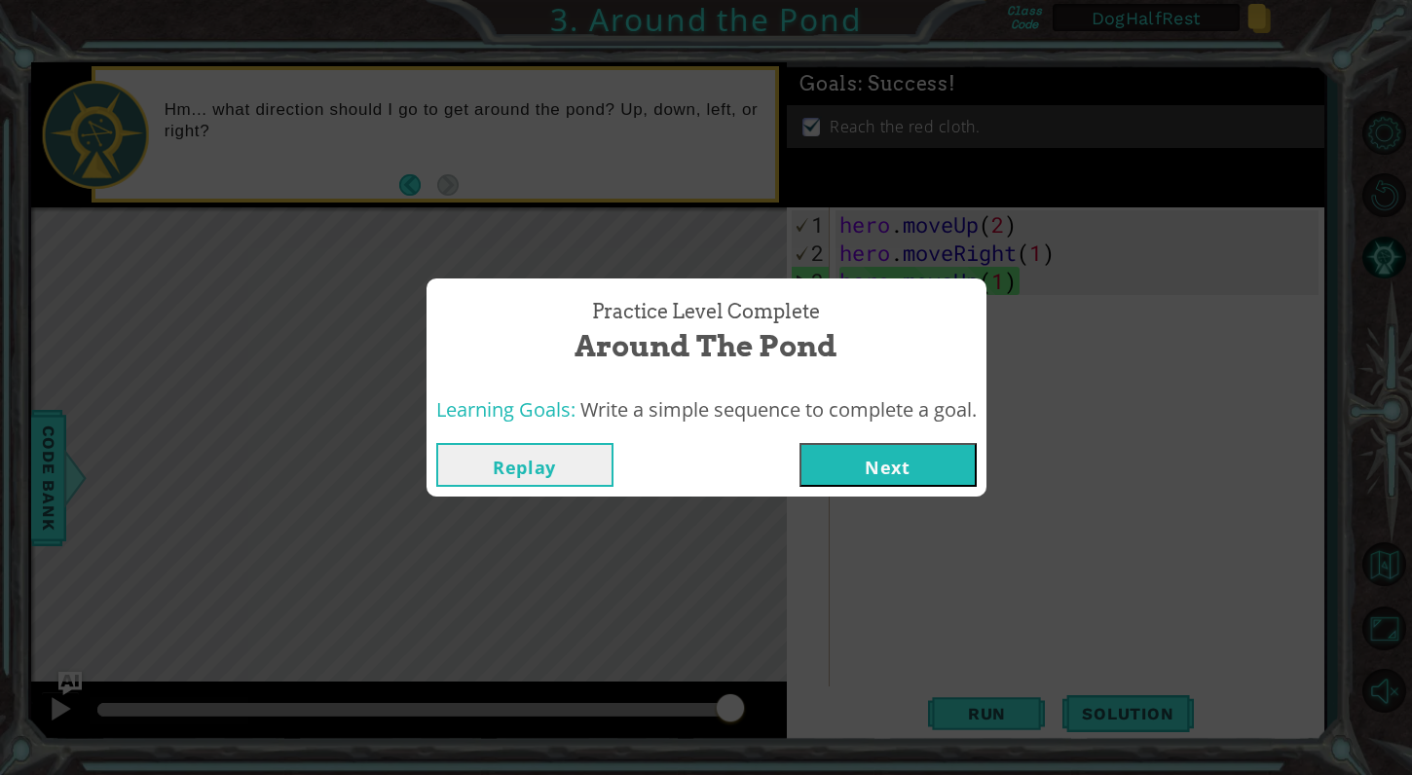
click at [927, 466] on button "Next" at bounding box center [888, 465] width 177 height 44
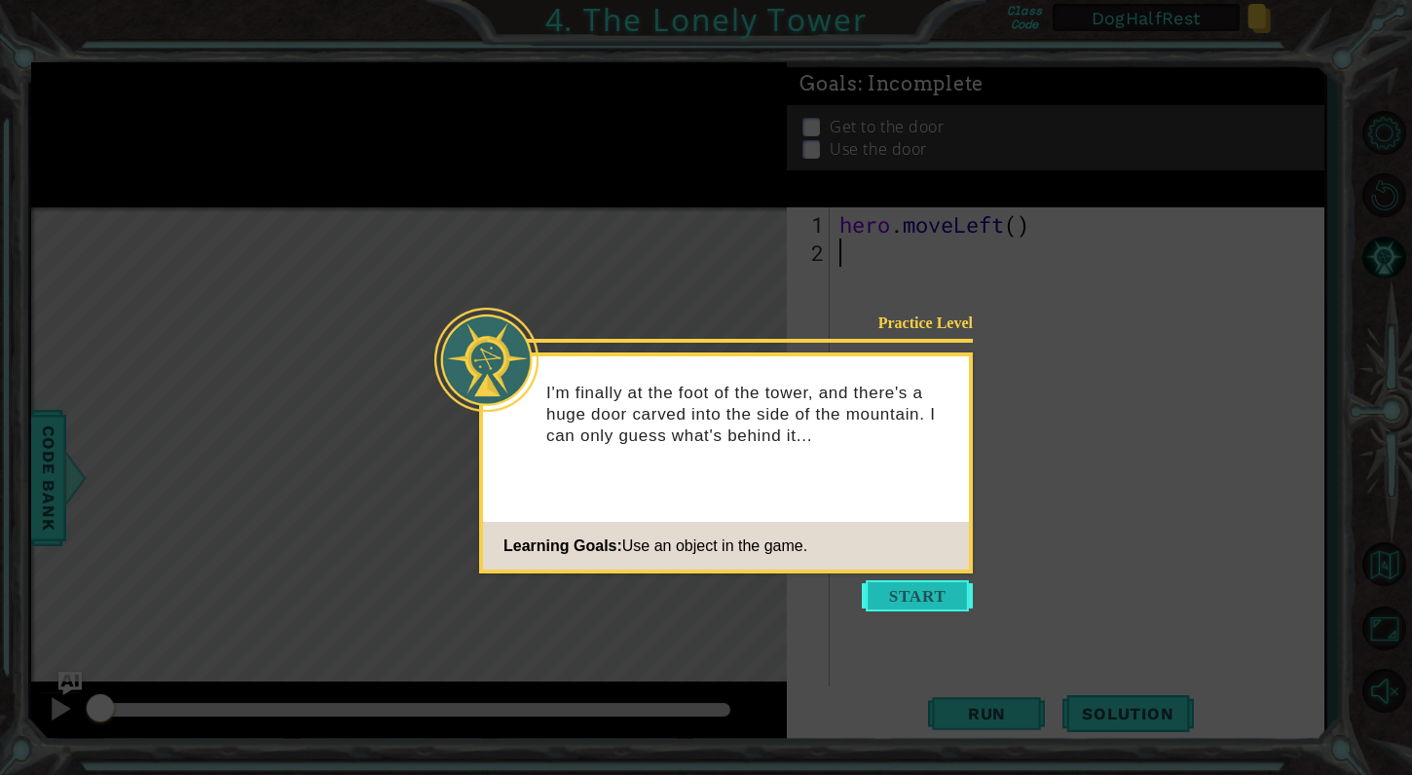
click at [924, 597] on button "Start" at bounding box center [917, 595] width 111 height 31
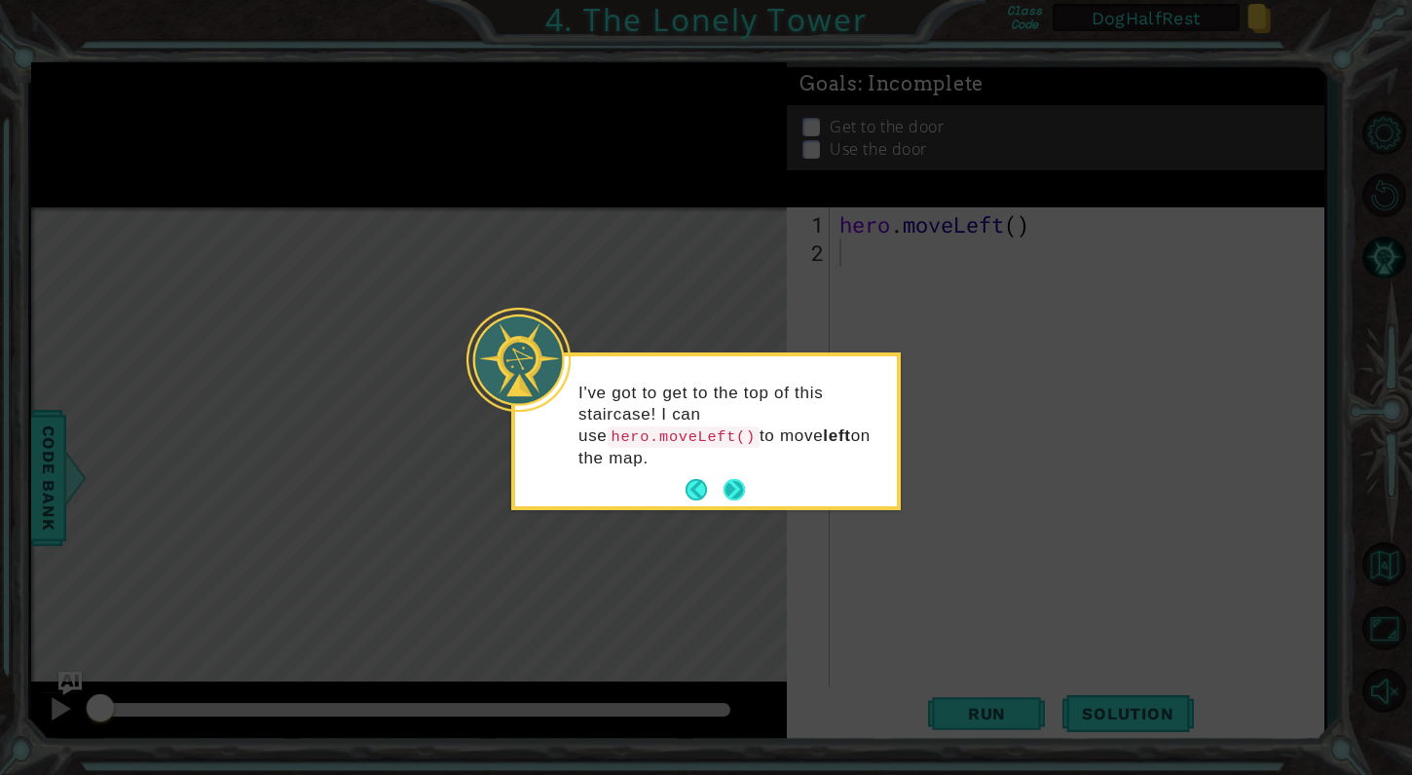
click at [741, 497] on button "Next" at bounding box center [734, 489] width 21 height 21
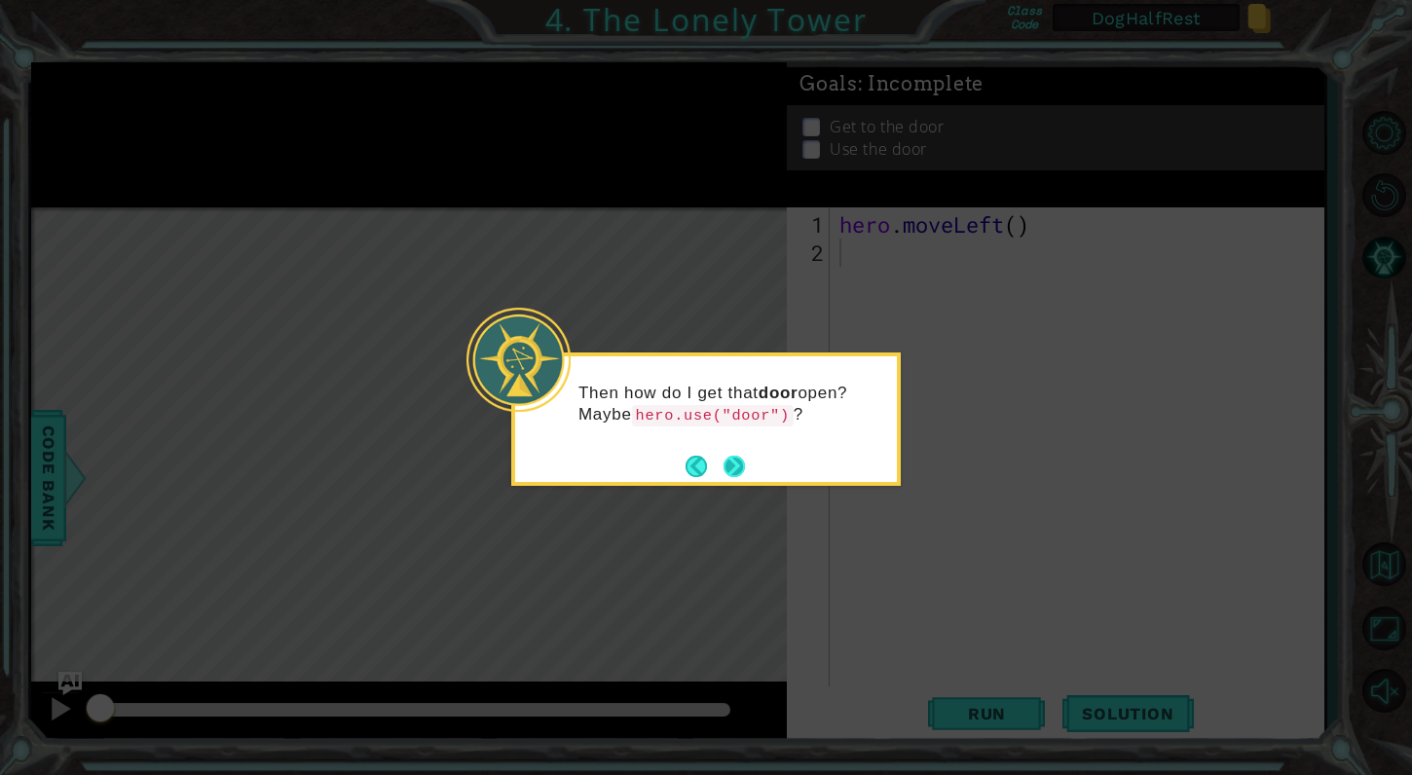
click at [738, 466] on button "Next" at bounding box center [734, 466] width 21 height 21
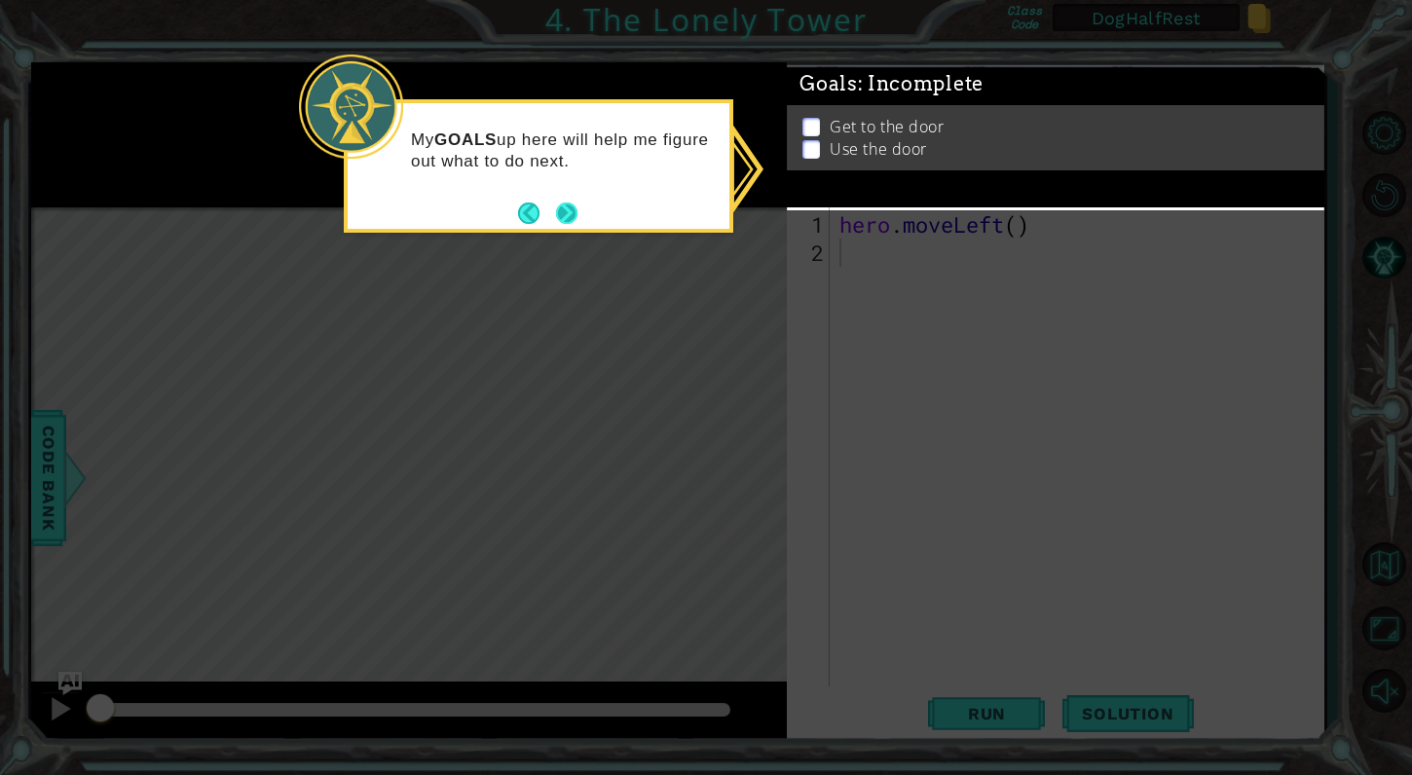
click at [574, 208] on button "Next" at bounding box center [566, 213] width 21 height 21
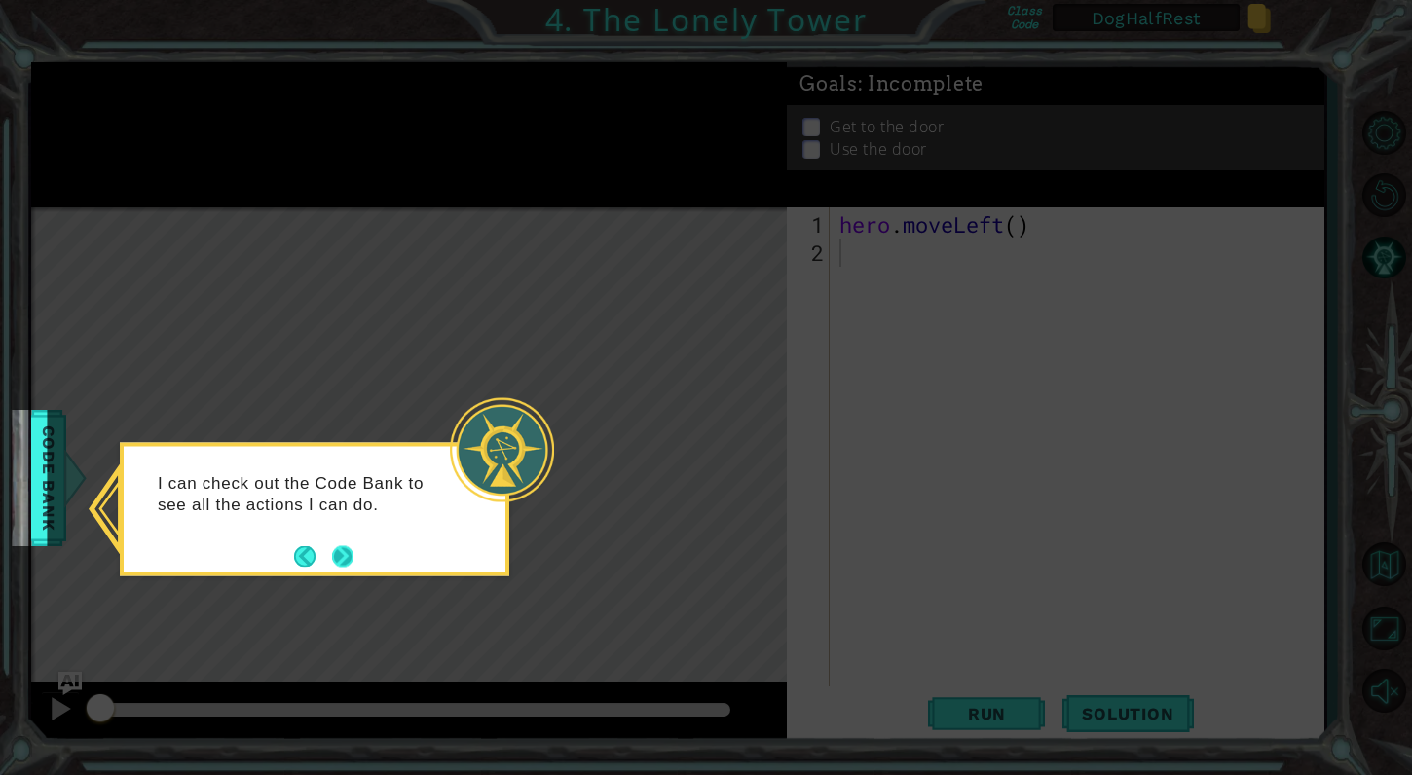
click at [346, 551] on button "Next" at bounding box center [342, 555] width 21 height 21
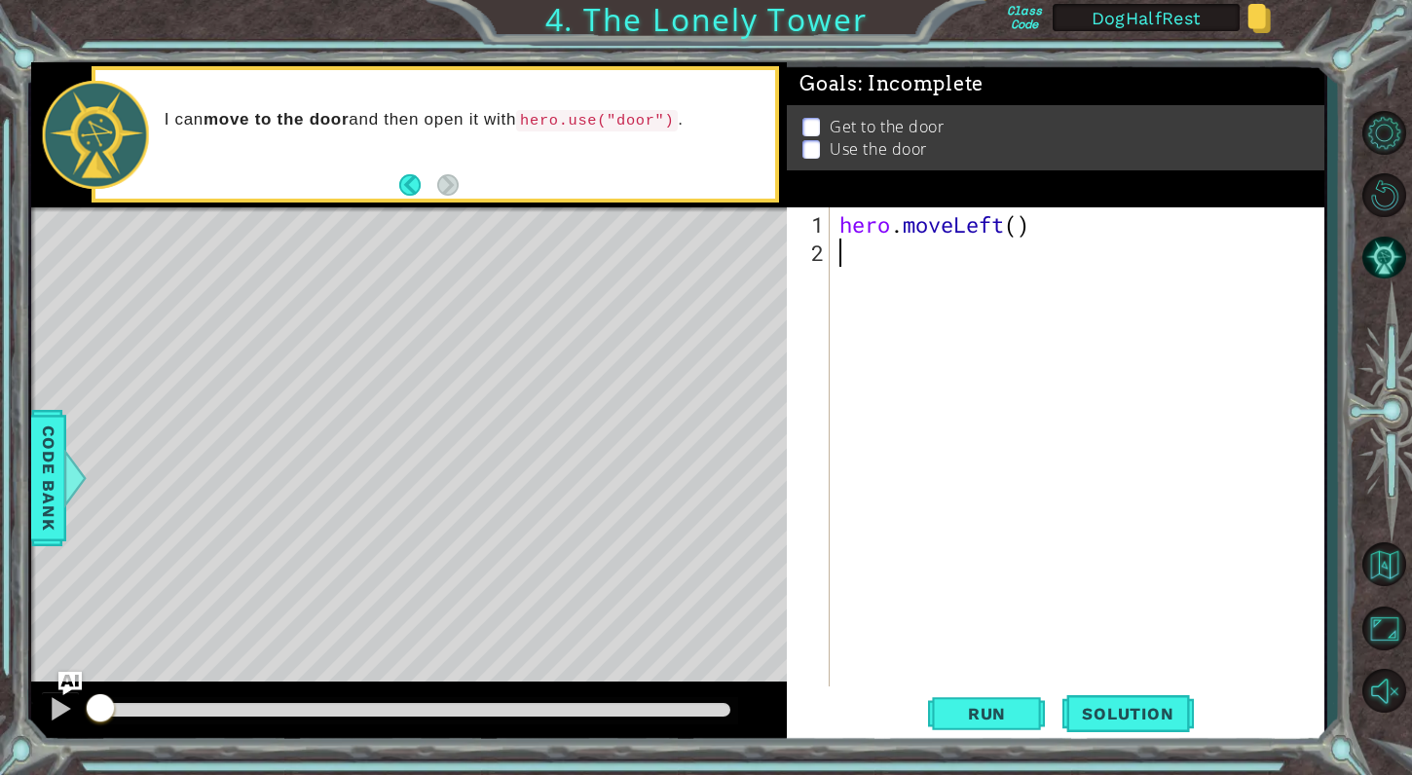
click at [1019, 225] on div "hero . moveLeft ( )" at bounding box center [1082, 478] width 493 height 537
type textarea "hero.moveLeft(2)"
click at [929, 253] on div "hero . moveLeft ( 2 )" at bounding box center [1082, 478] width 493 height 537
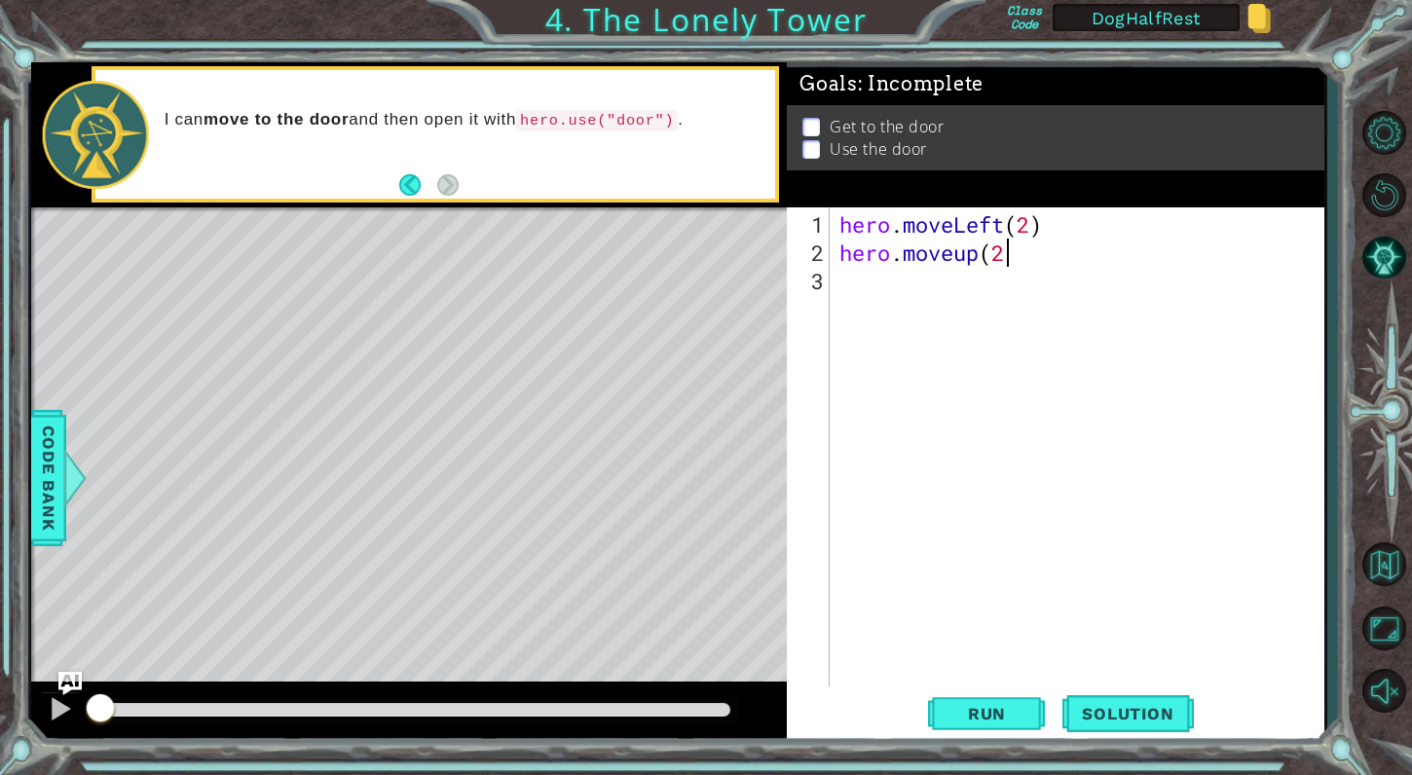
type textarea "hero.moveup(2)"
type textarea "hero.moveRight(2)"
type textarea "hero.move("door")"
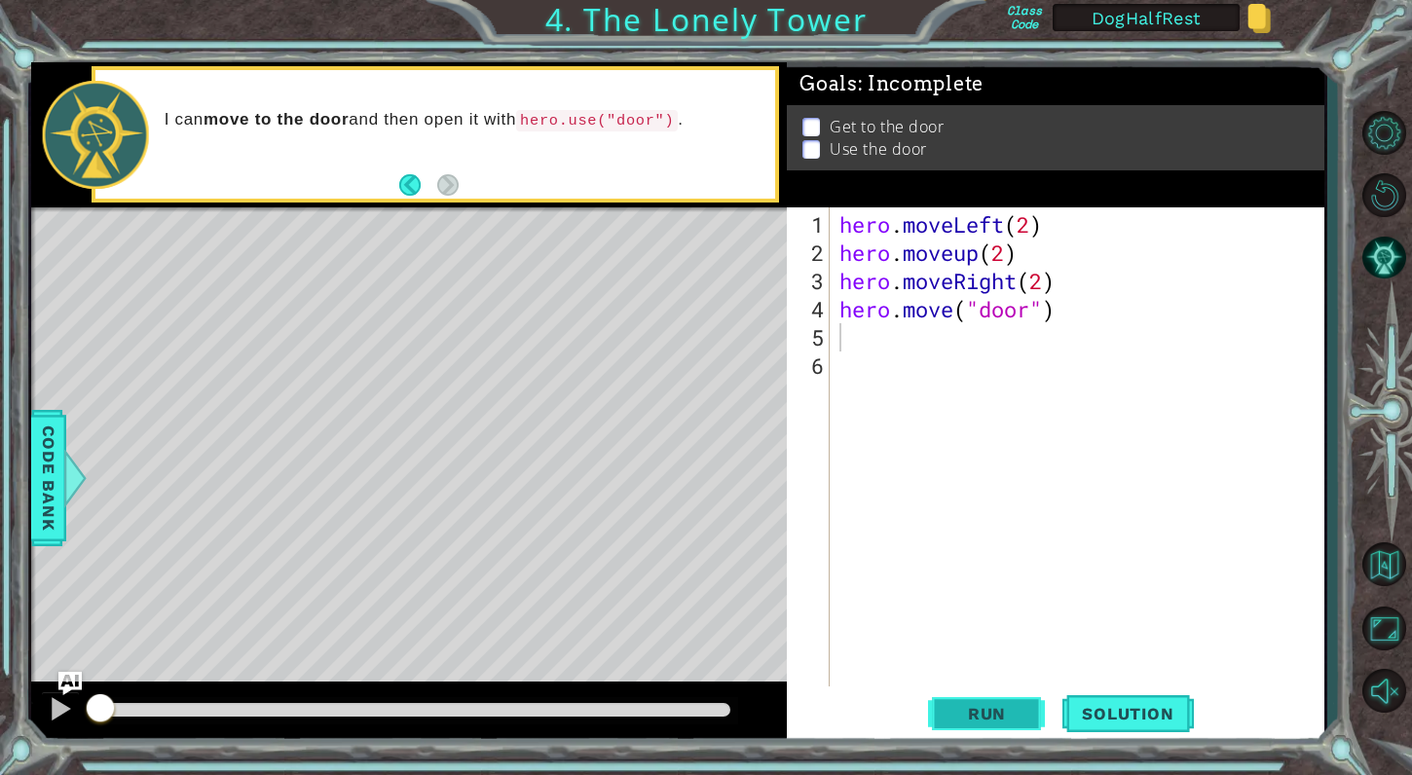
click at [995, 706] on span "Run" at bounding box center [987, 713] width 77 height 19
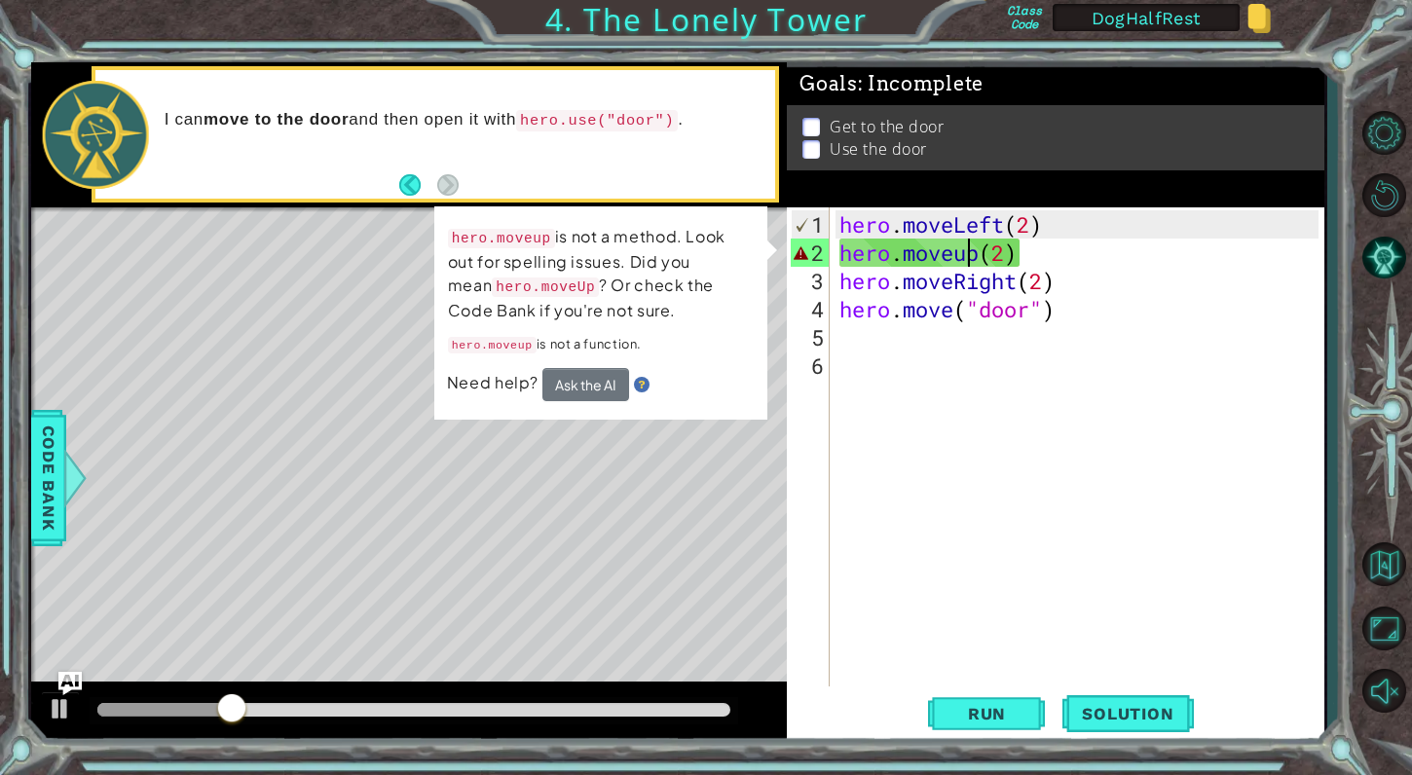
click at [966, 244] on div "hero . moveLeft ( 2 ) hero . moveup ( 2 ) hero . moveRight ( 2 ) hero . move ( …" at bounding box center [1082, 478] width 493 height 537
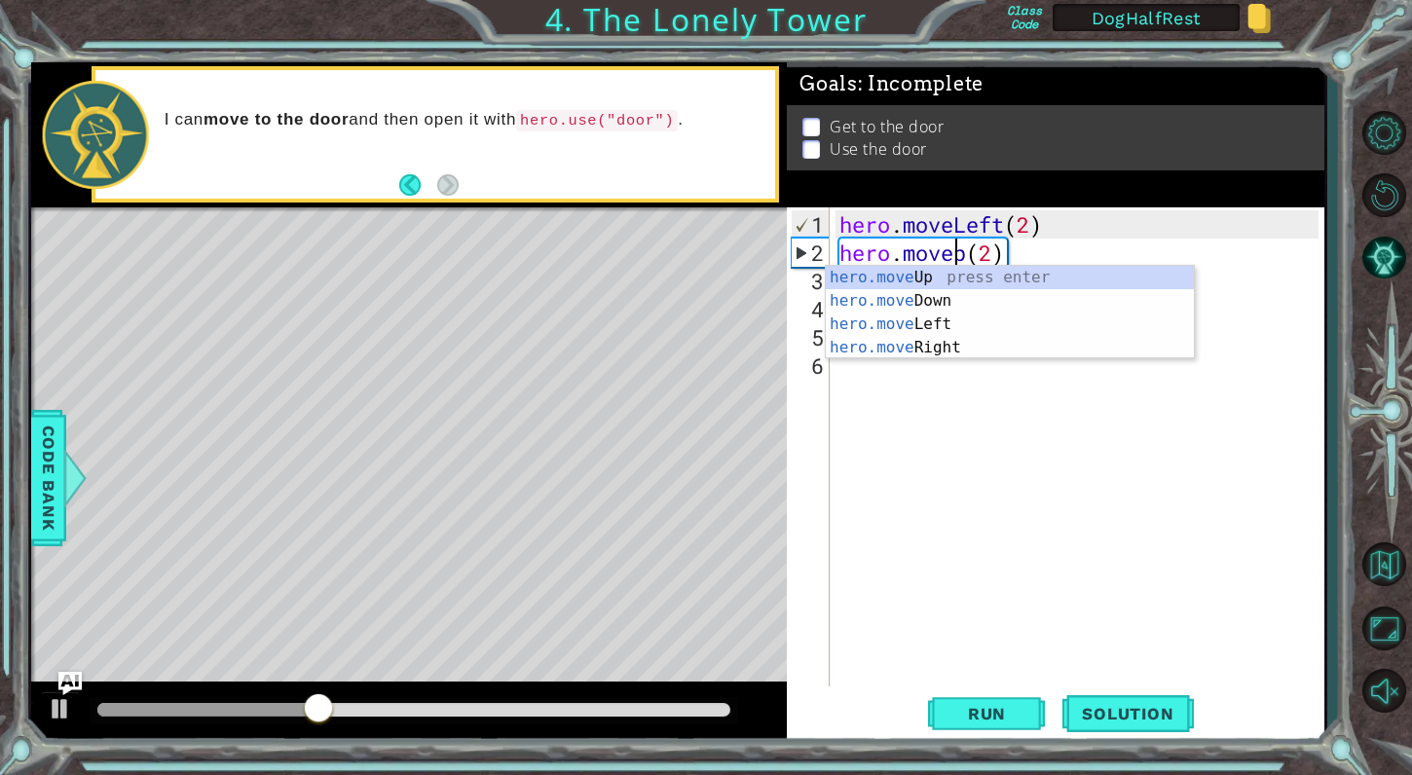
type textarea "hero.moveUp(2)"
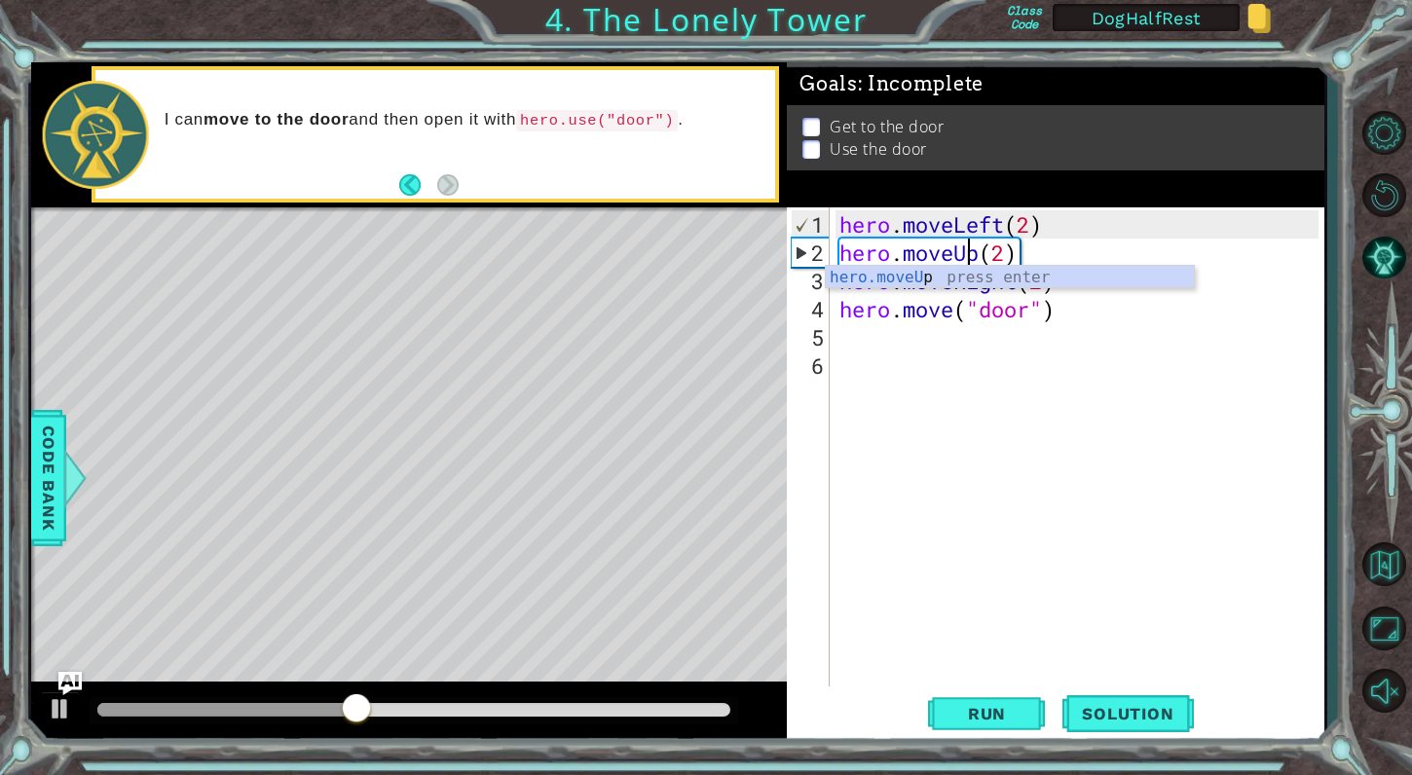
click at [952, 415] on div "hero . moveLeft ( 2 ) hero . moveUp ( 2 ) hero . moveRight ( 2 ) hero . move ( …" at bounding box center [1082, 478] width 493 height 537
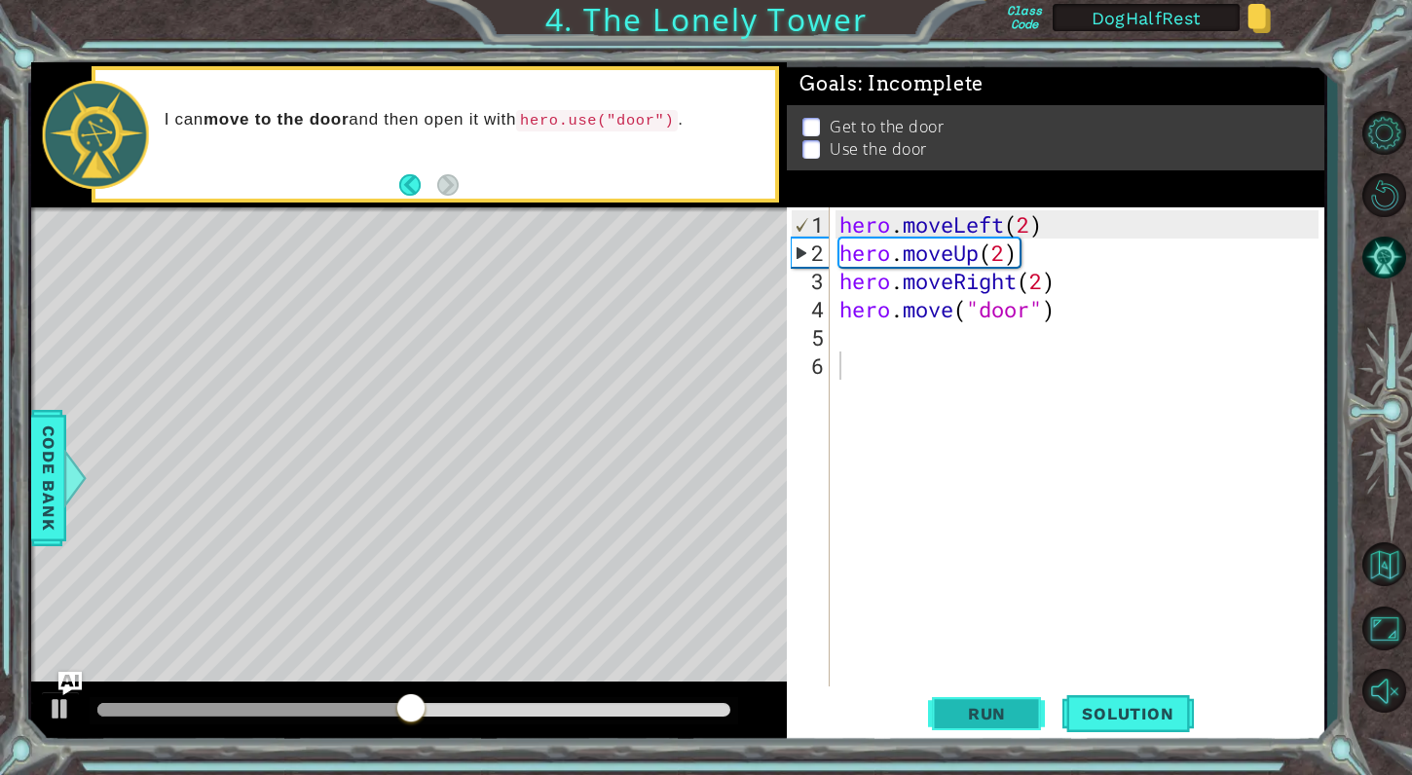
click at [991, 716] on span "Run" at bounding box center [987, 713] width 77 height 19
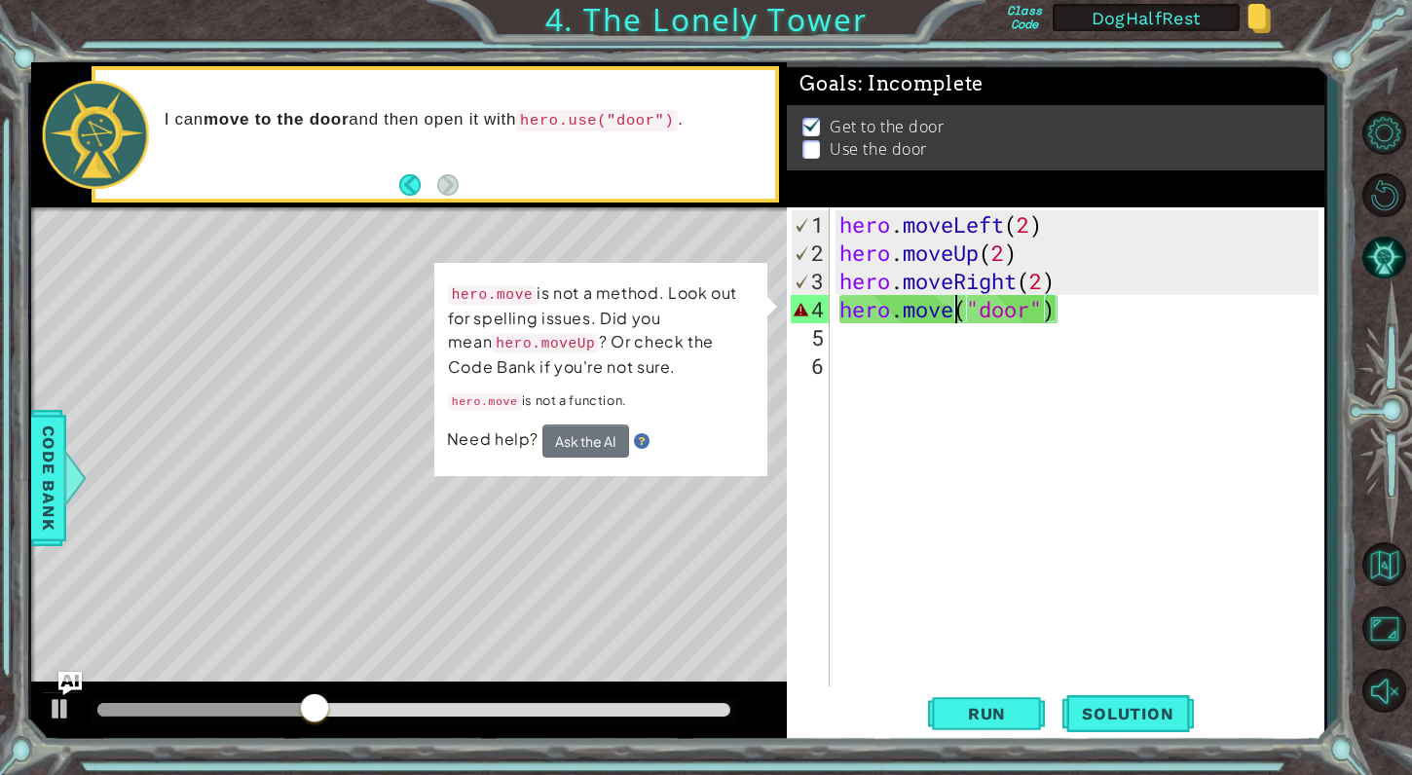
click at [955, 317] on div "hero . moveLeft ( 2 ) hero . moveUp ( 2 ) hero . moveRight ( 2 ) hero . move ( …" at bounding box center [1082, 478] width 493 height 537
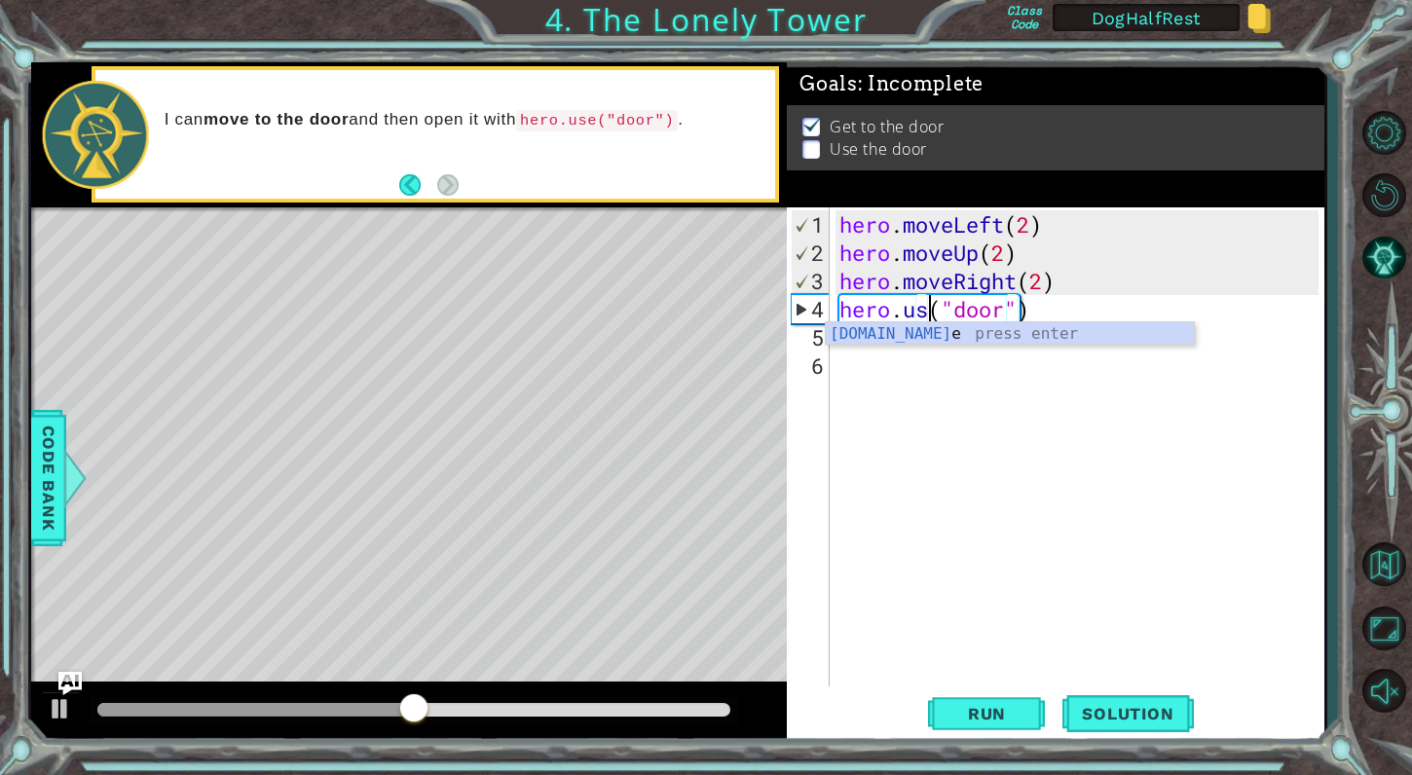
scroll to position [0, 5]
type textarea "hero.use("door")"
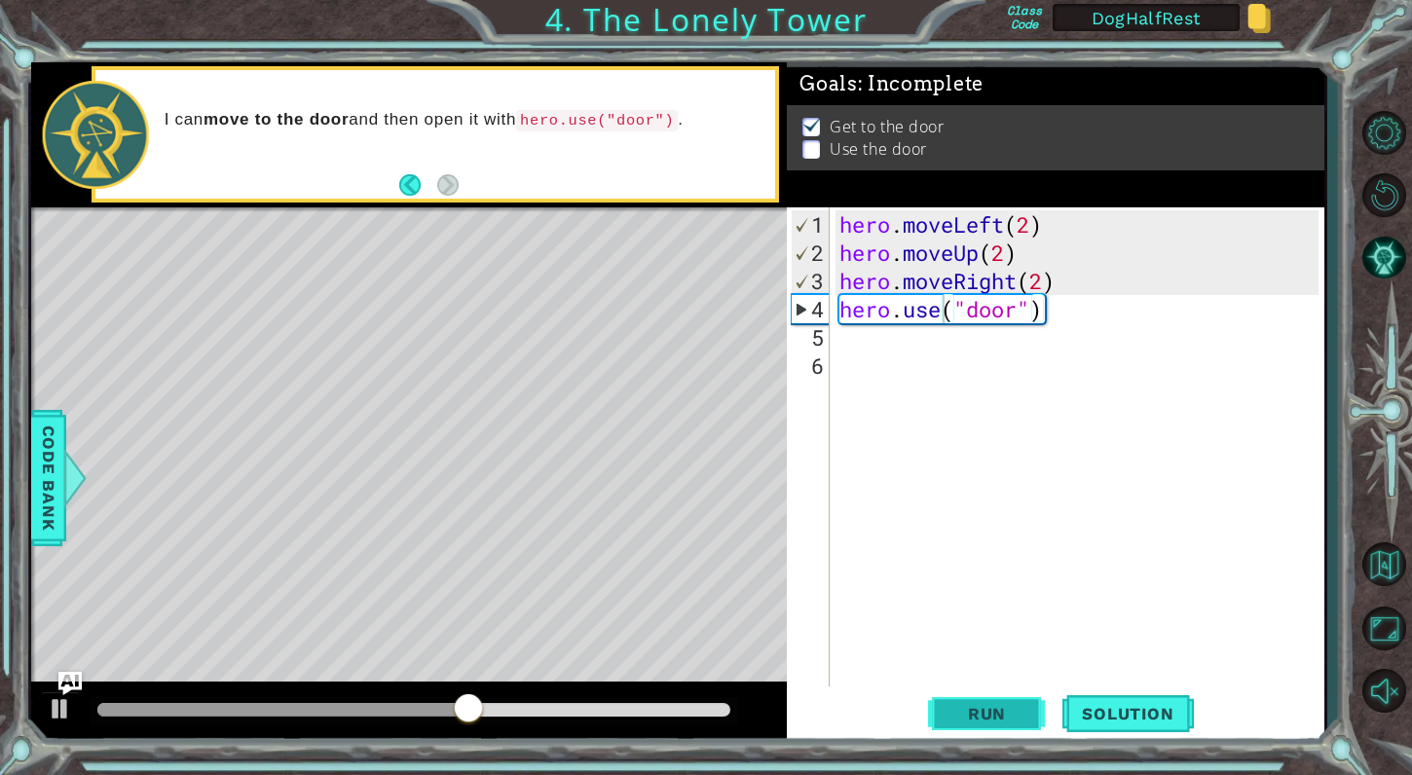
click at [979, 714] on span "Run" at bounding box center [987, 713] width 77 height 19
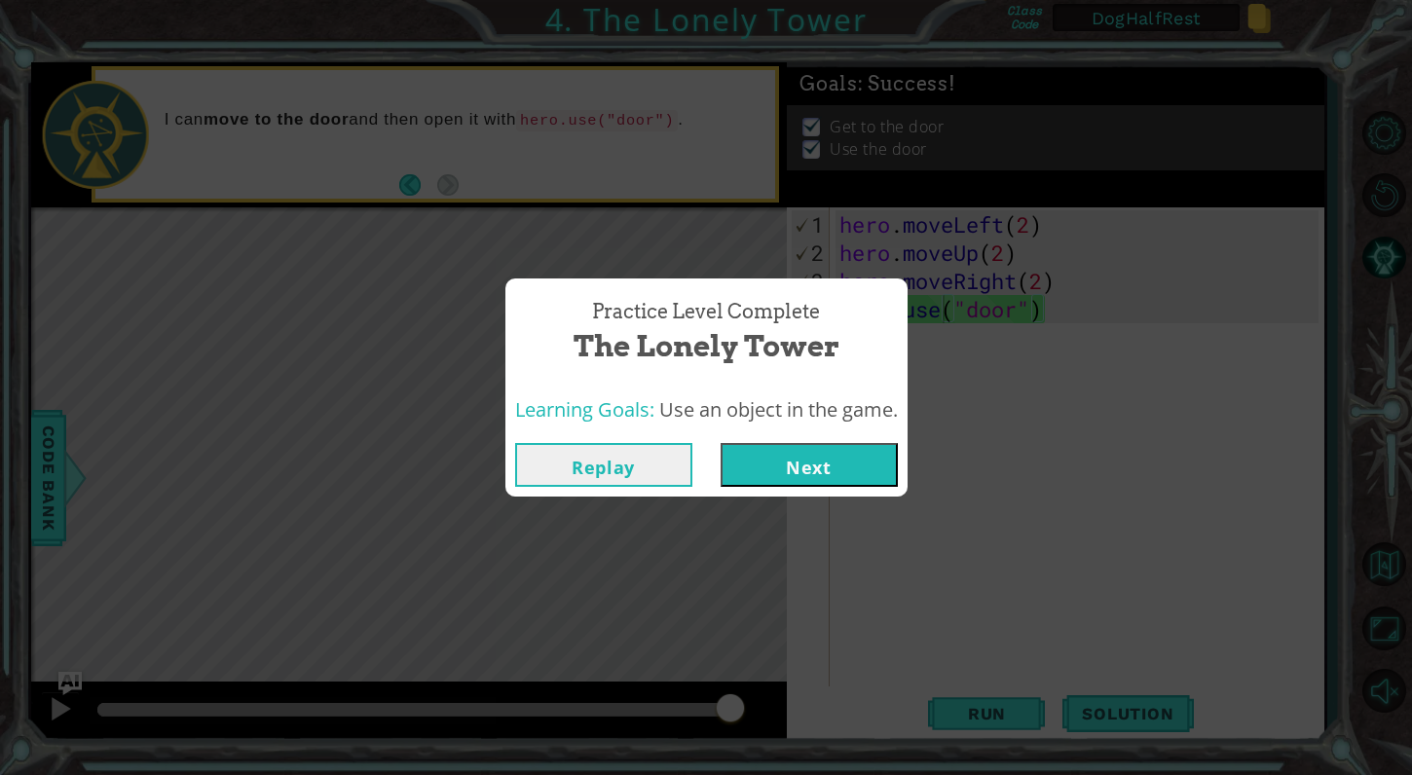
click at [886, 470] on button "Next" at bounding box center [809, 465] width 177 height 44
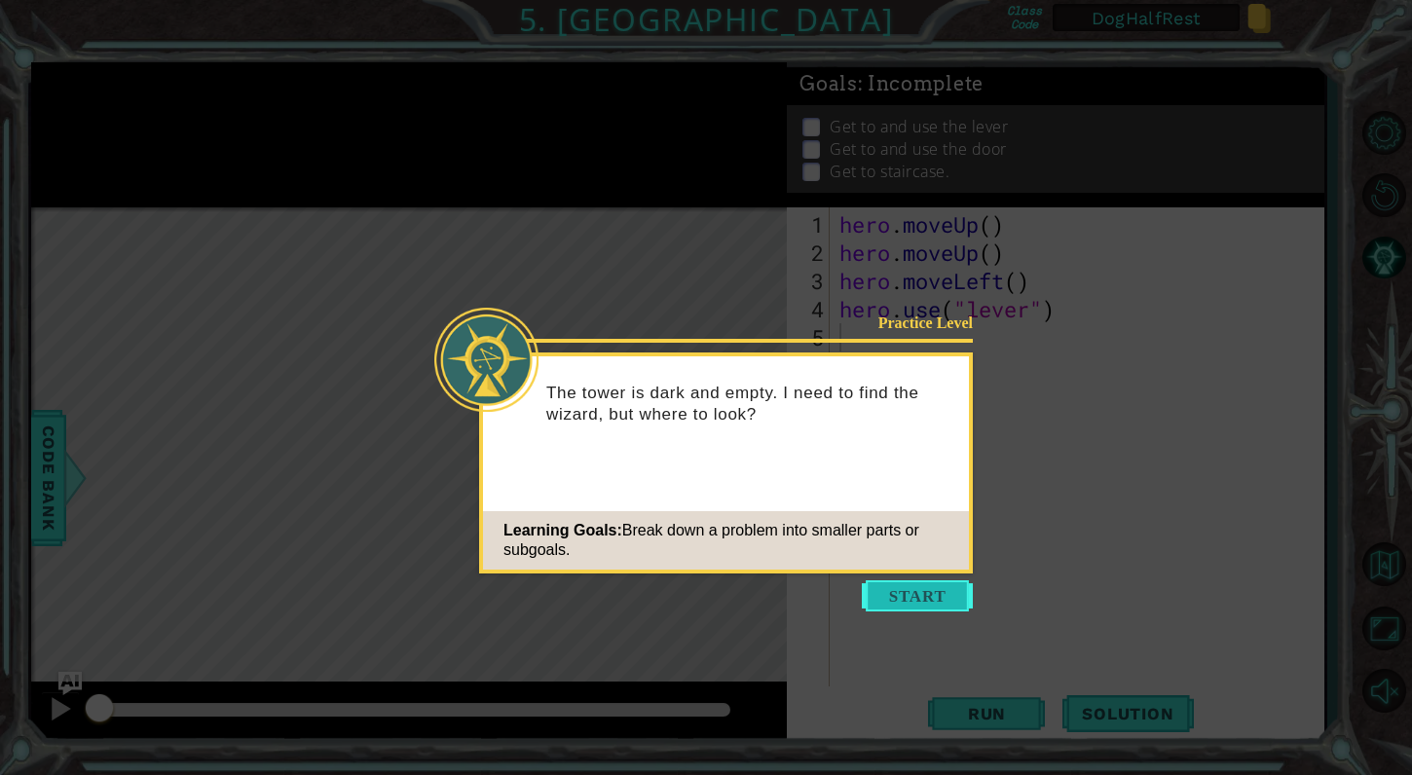
click at [913, 600] on button "Start" at bounding box center [917, 595] width 111 height 31
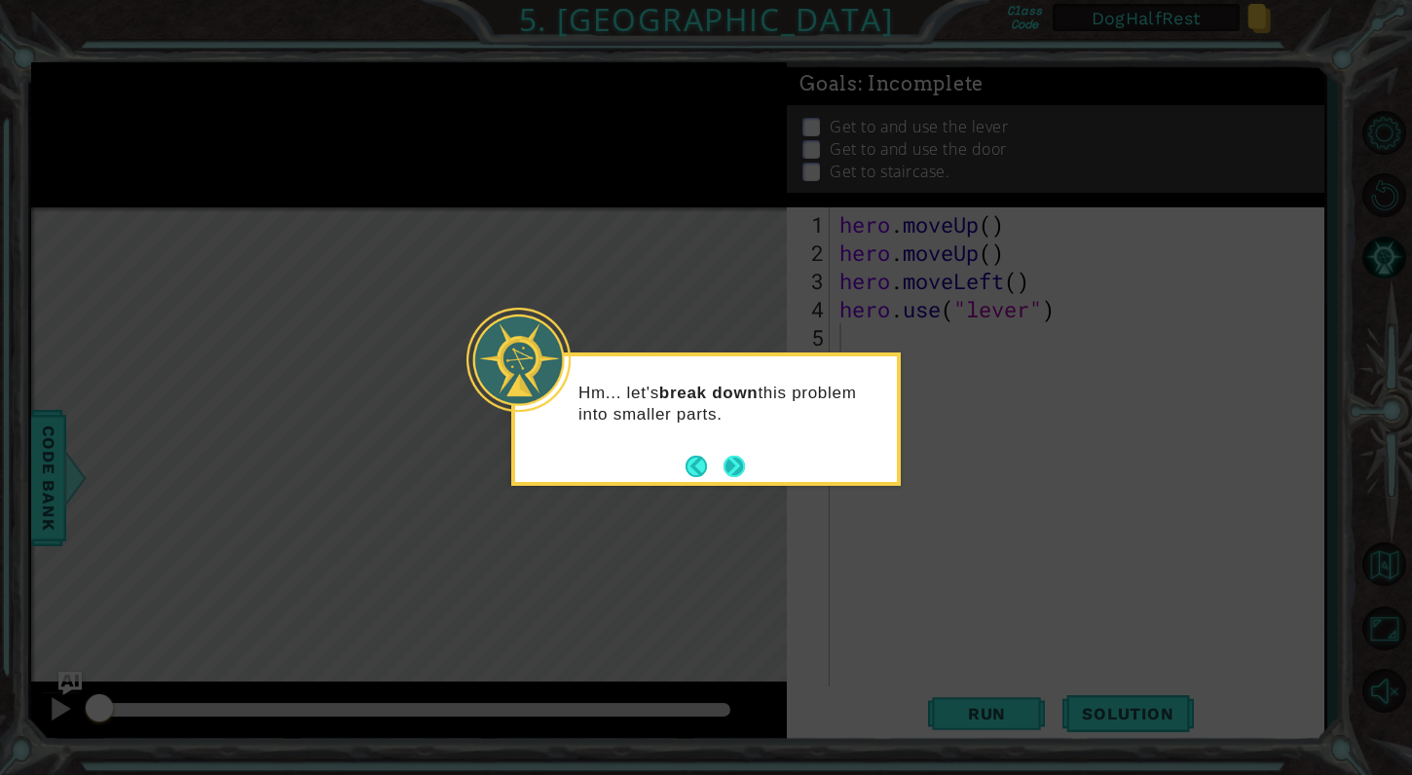
click at [735, 467] on button "Next" at bounding box center [734, 466] width 21 height 21
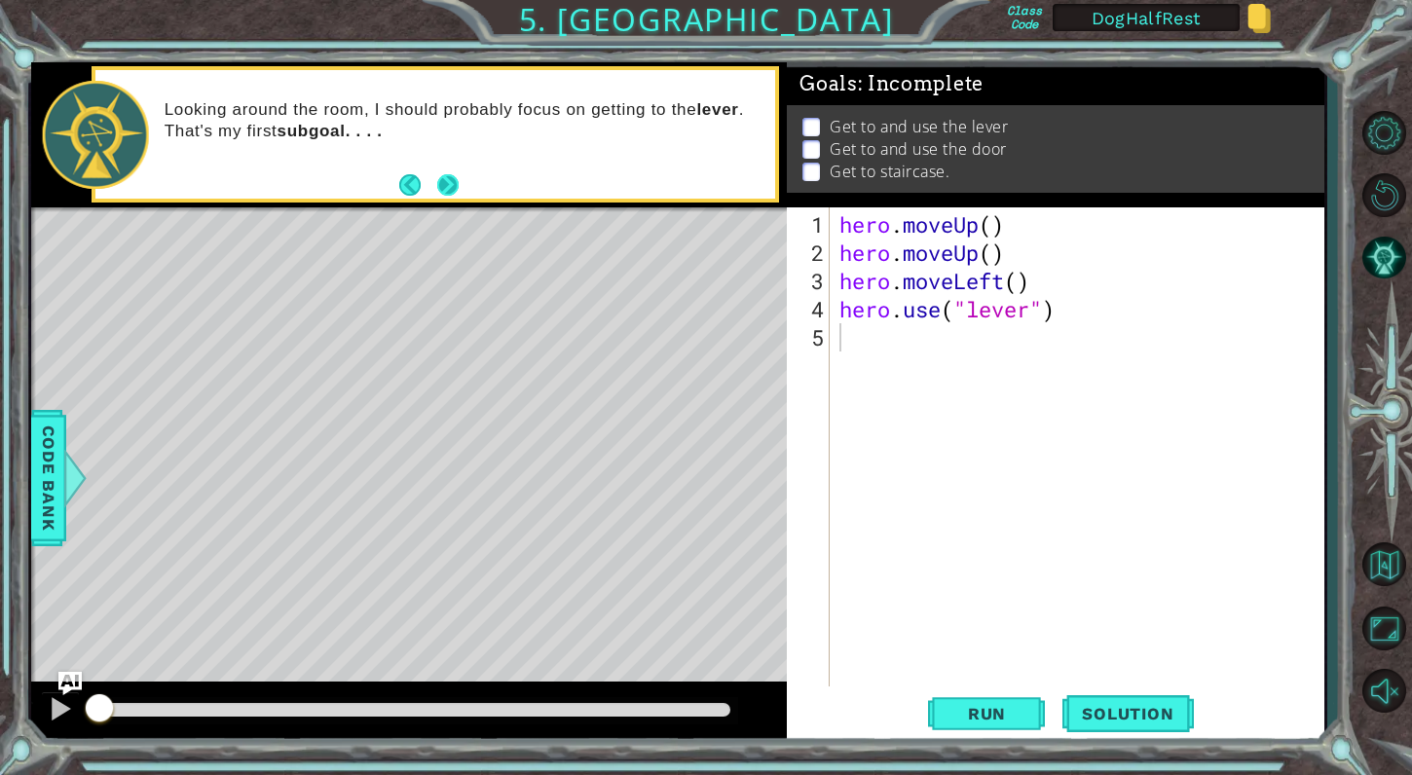
click at [437, 184] on button "Next" at bounding box center [447, 184] width 21 height 21
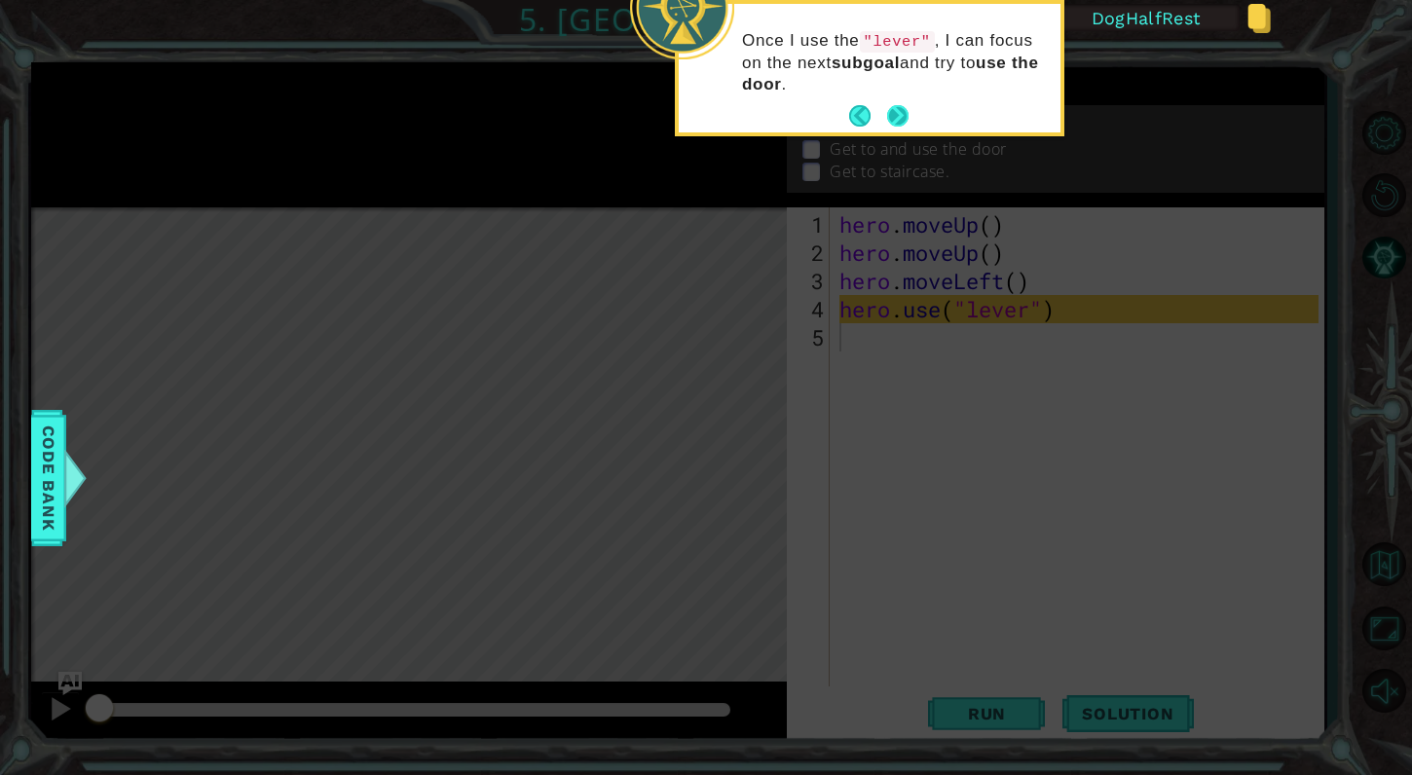
click at [897, 121] on button "Next" at bounding box center [897, 115] width 21 height 21
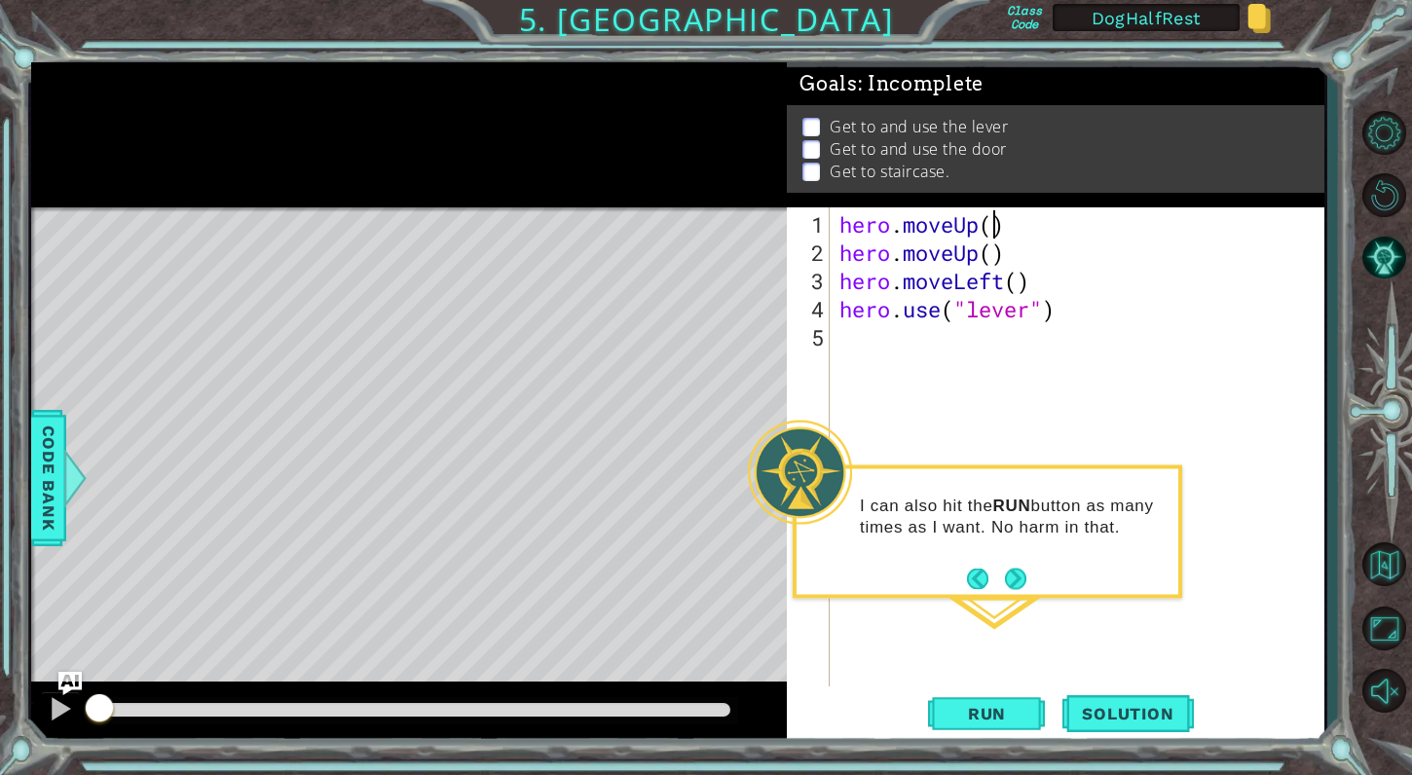
click at [997, 221] on div "hero . moveUp ( ) hero . moveUp ( ) hero . moveLeft ( ) hero . use ( "lever" )" at bounding box center [1082, 478] width 493 height 537
drag, startPoint x: 1014, startPoint y: 252, endPoint x: 841, endPoint y: 259, distance: 172.5
click at [841, 259] on div "hero . moveUp ( 2 ) hero . moveUp ( ) hero . moveLeft ( ) hero . use ( "lever" )" at bounding box center [1082, 478] width 493 height 537
type textarea "hero.moveUp()"
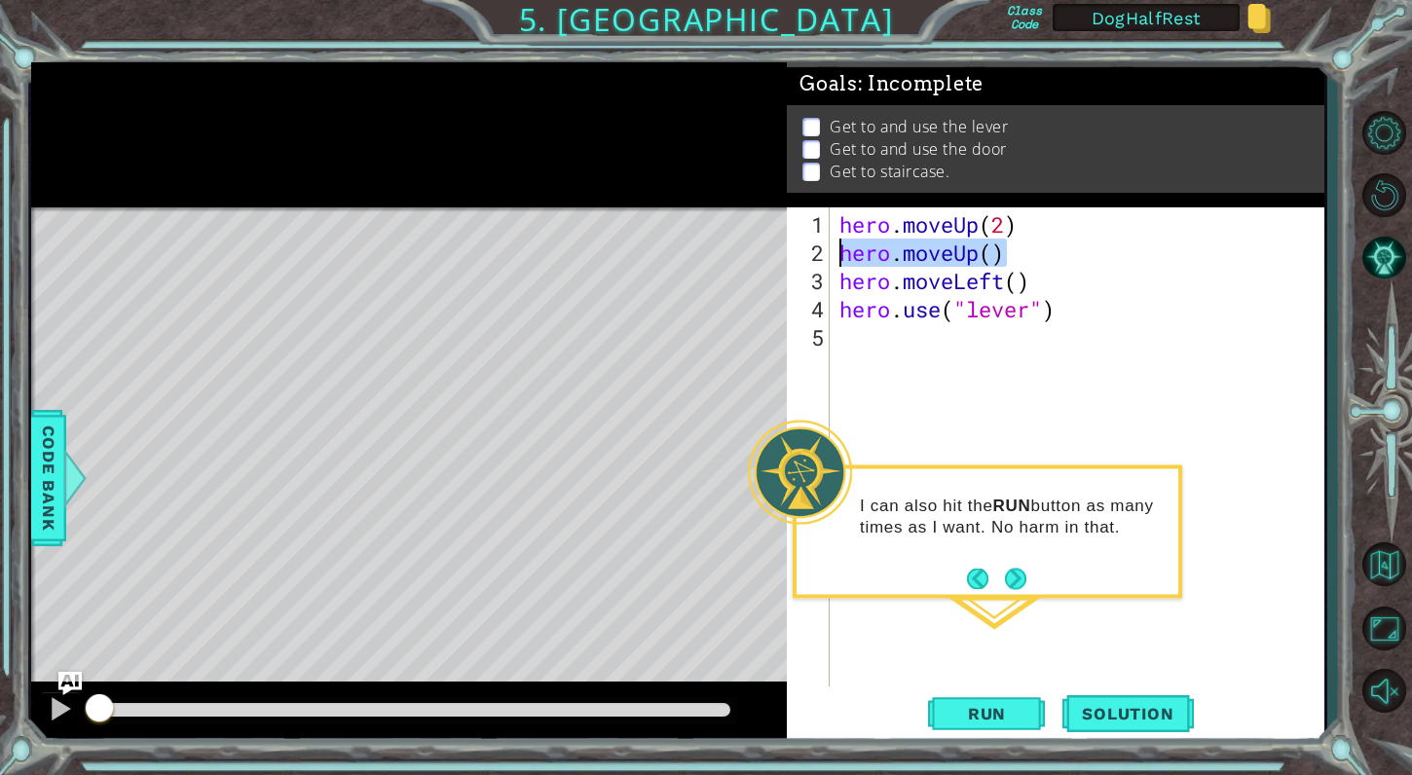
scroll to position [0, 0]
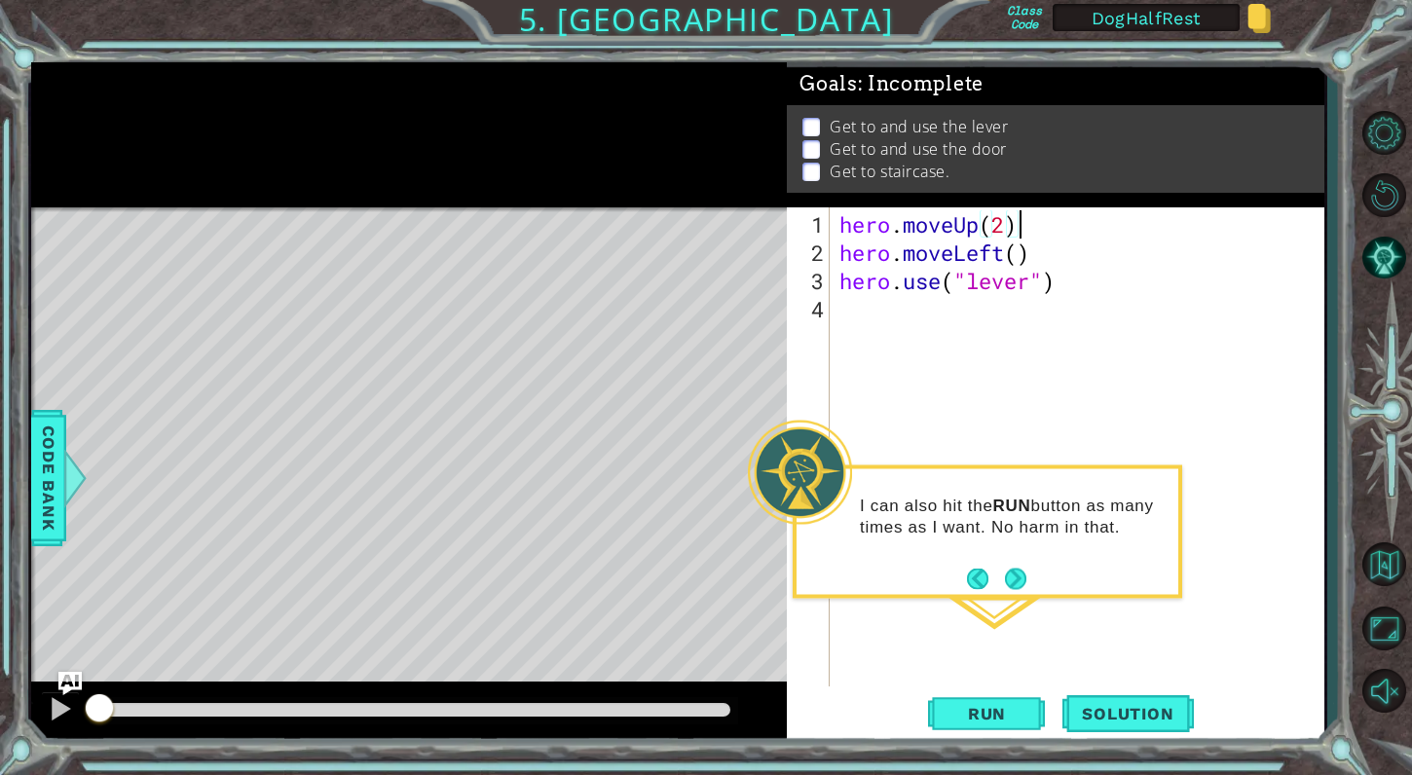
click at [1017, 255] on div "hero . moveUp ( 2 ) hero . moveLeft ( ) hero . use ( "lever" )" at bounding box center [1082, 478] width 493 height 537
click at [1083, 285] on div "hero . moveUp ( 2 ) hero . moveLeft ( 1 ) hero . use ( "lever" )" at bounding box center [1082, 478] width 493 height 537
type textarea "hero.use("lever")"
click at [948, 711] on button "Run" at bounding box center [986, 714] width 117 height 54
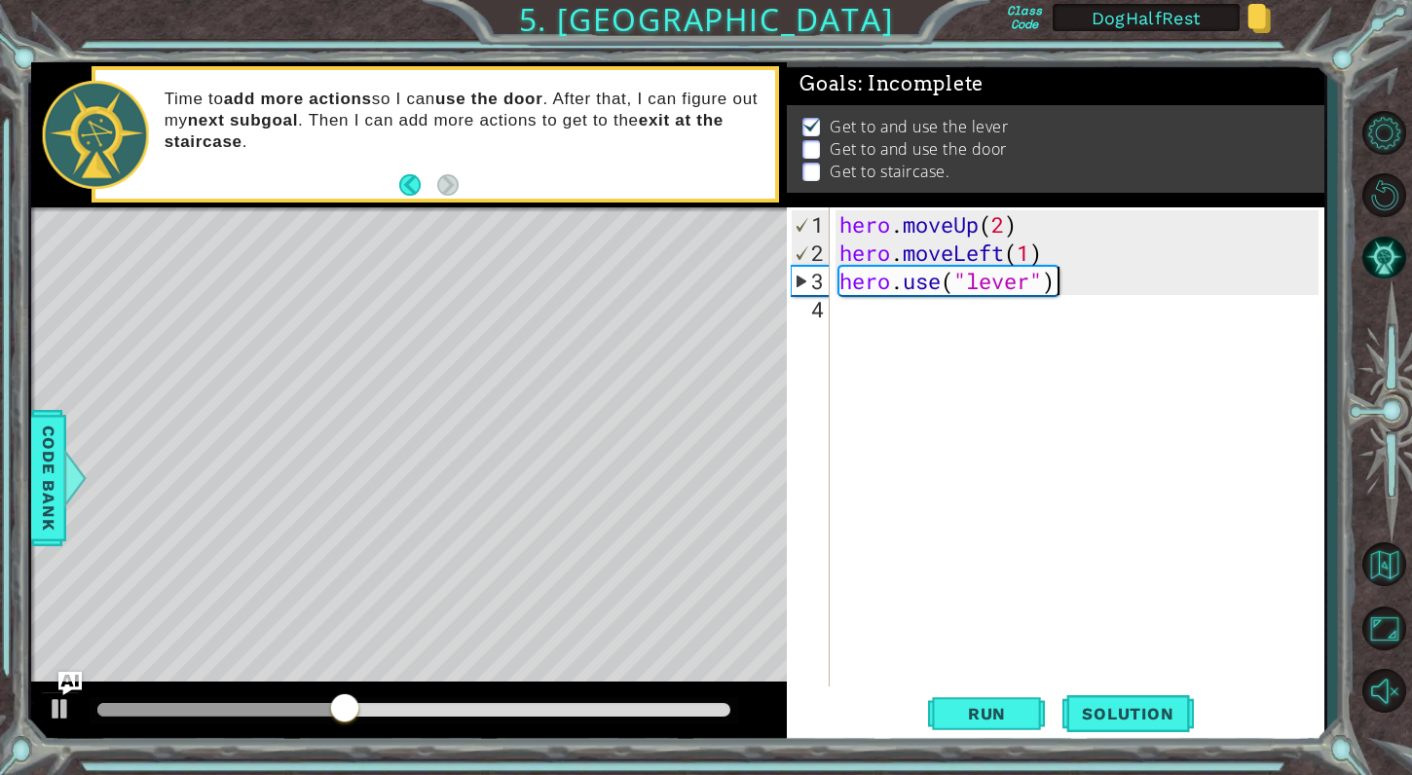
click at [931, 306] on div "hero . moveUp ( 2 ) hero . moveLeft ( 1 ) hero . use ( "lever" )" at bounding box center [1082, 478] width 493 height 537
type textarea "hero.moveRight(3)"
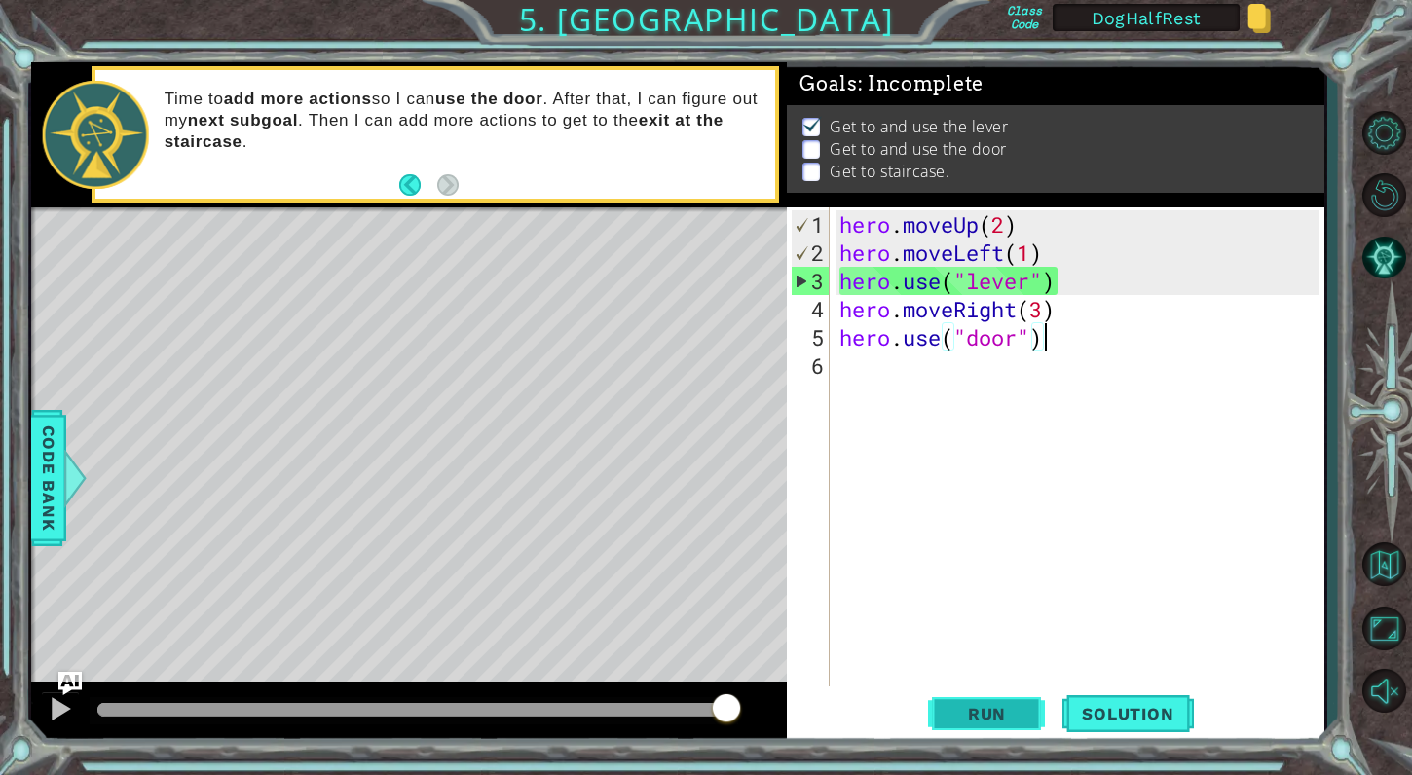
type textarea "hero.use("door")"
click at [1024, 717] on span "Run" at bounding box center [987, 713] width 77 height 19
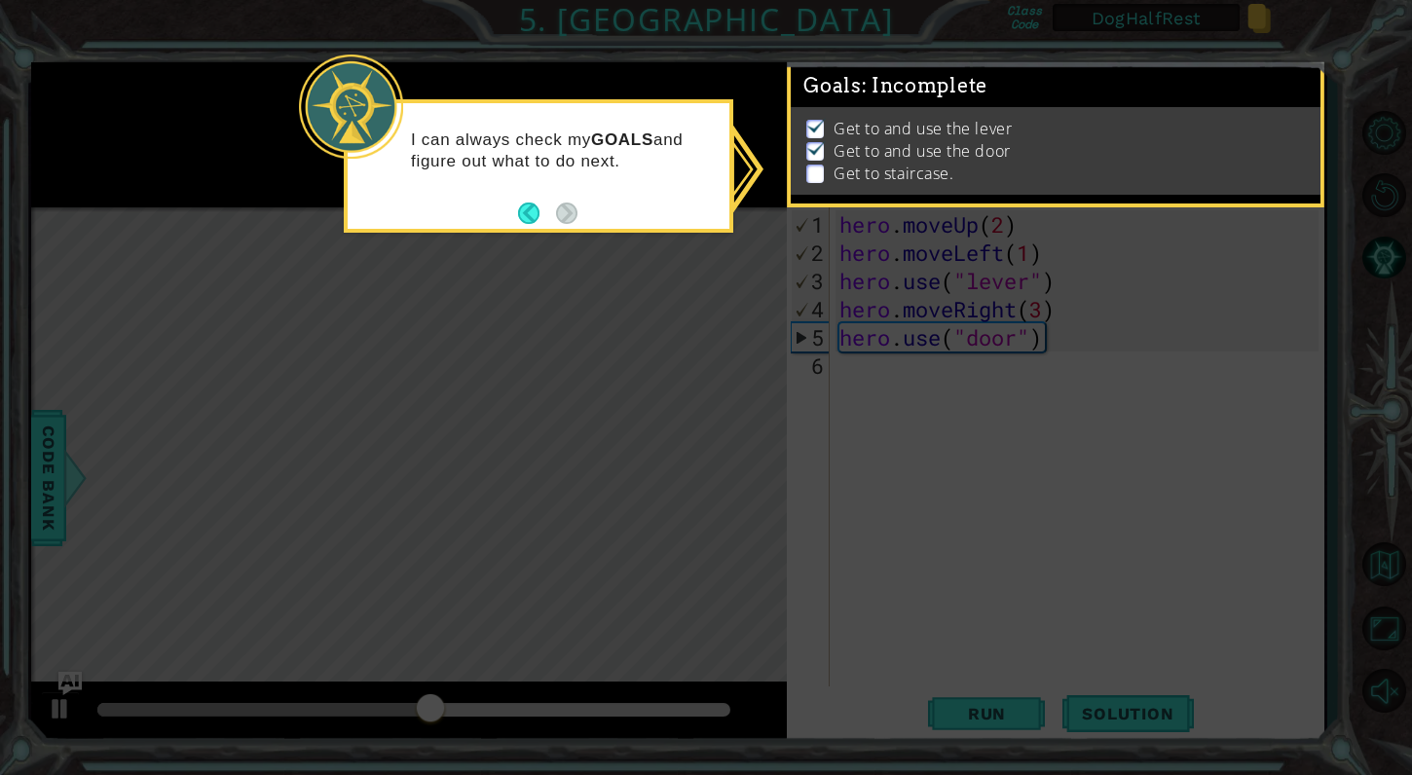
click at [897, 375] on icon at bounding box center [706, 387] width 1412 height 775
click at [871, 363] on icon at bounding box center [706, 387] width 1412 height 775
click at [847, 367] on icon at bounding box center [706, 387] width 1412 height 775
click at [872, 161] on p "Get to and use the door" at bounding box center [922, 150] width 177 height 21
click at [661, 127] on div "I can always check my GOALS and figure out what to do next." at bounding box center [539, 160] width 382 height 98
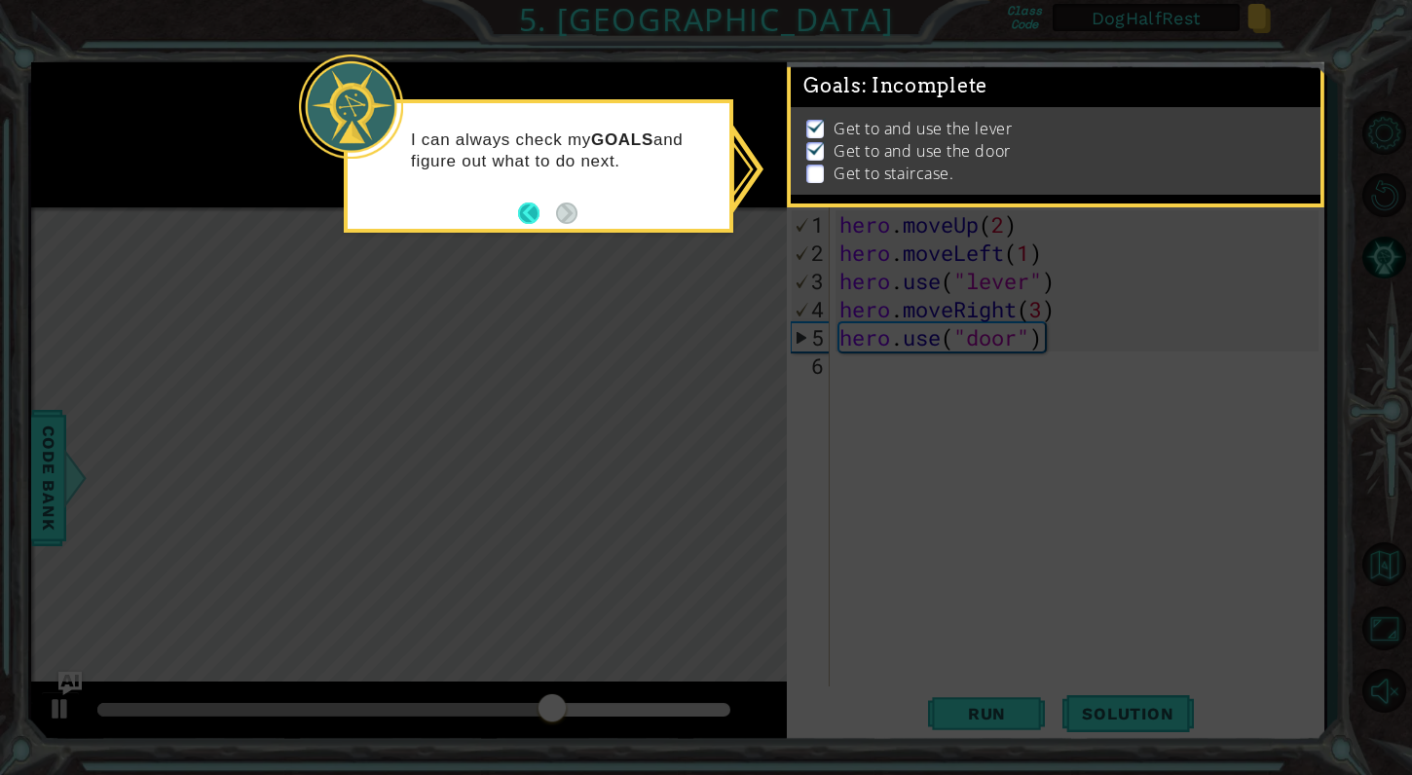
click at [526, 205] on button "Back" at bounding box center [537, 213] width 38 height 21
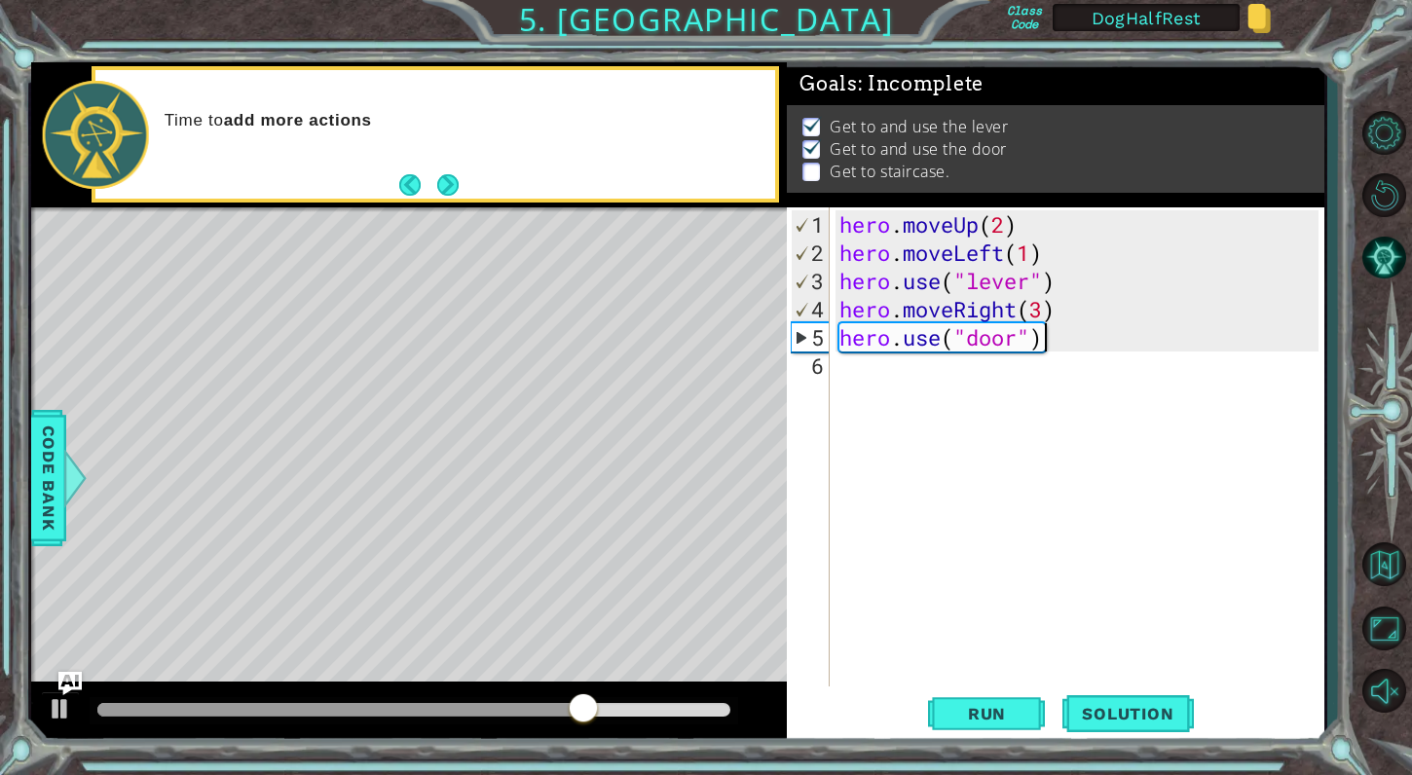
click at [874, 369] on div "hero . moveUp ( 2 ) hero . moveLeft ( 1 ) hero . use ( "lever" ) hero . moveRig…" at bounding box center [1082, 478] width 493 height 537
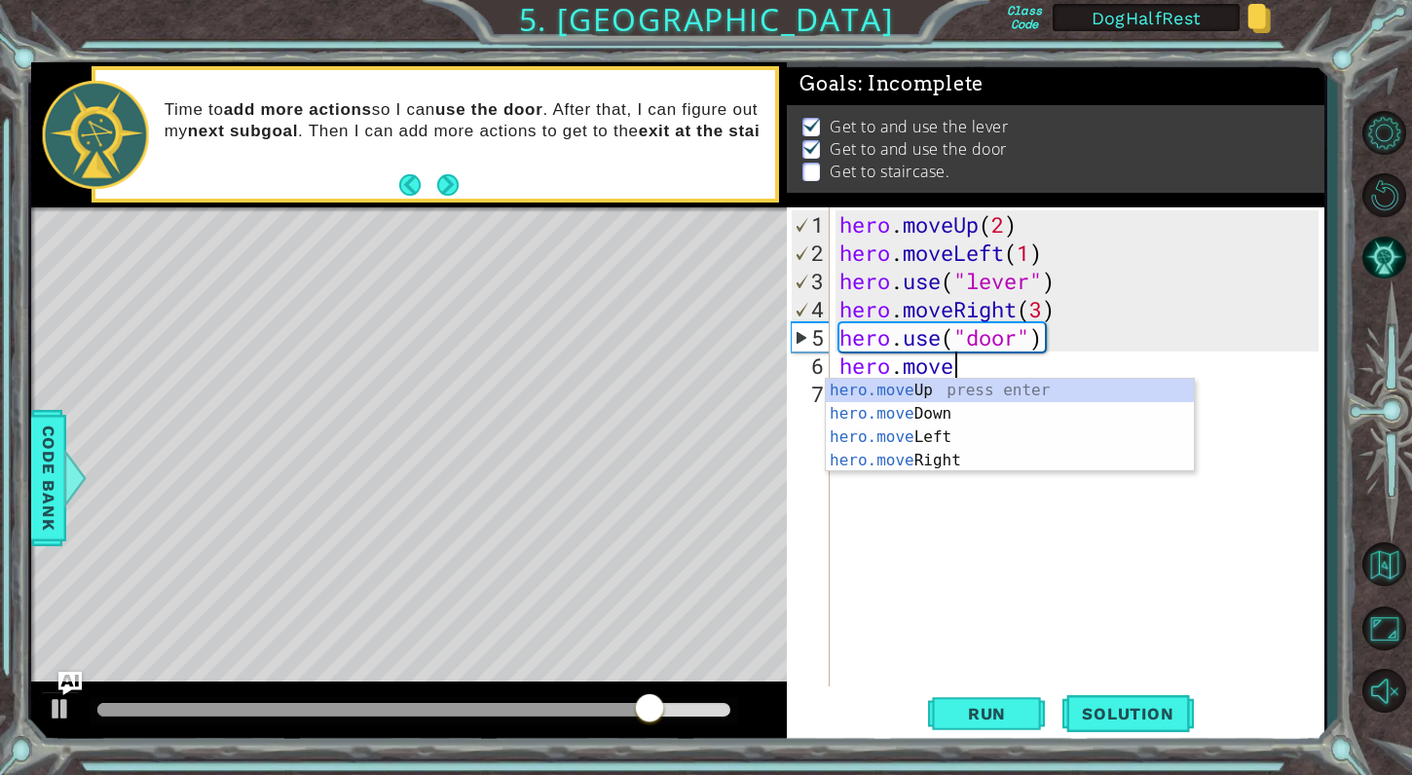
scroll to position [0, 5]
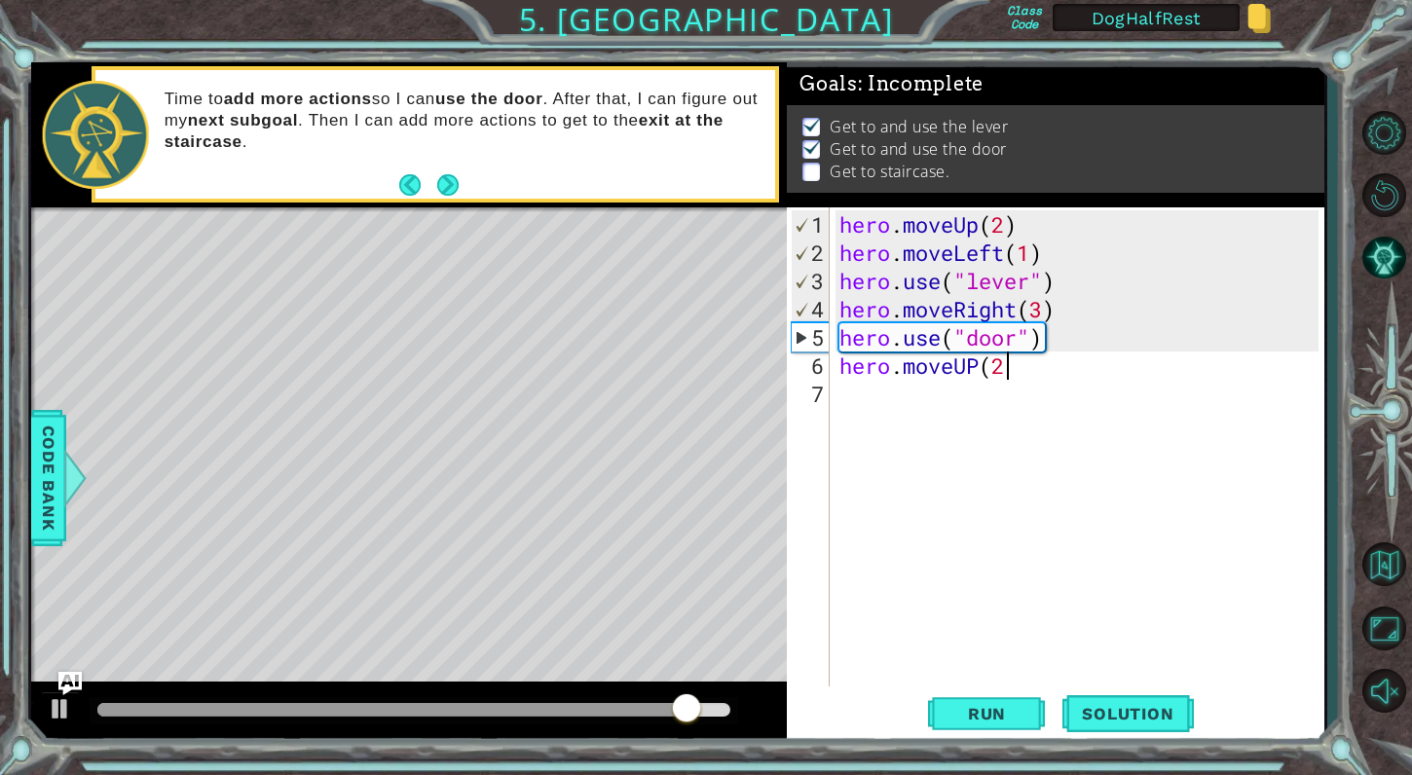
type textarea "hero.moveUP(2)"
click at [866, 397] on div "hero . moveUp ( 2 ) hero . moveLeft ( 1 ) hero . use ( "lever" ) hero . moveRig…" at bounding box center [1082, 478] width 493 height 537
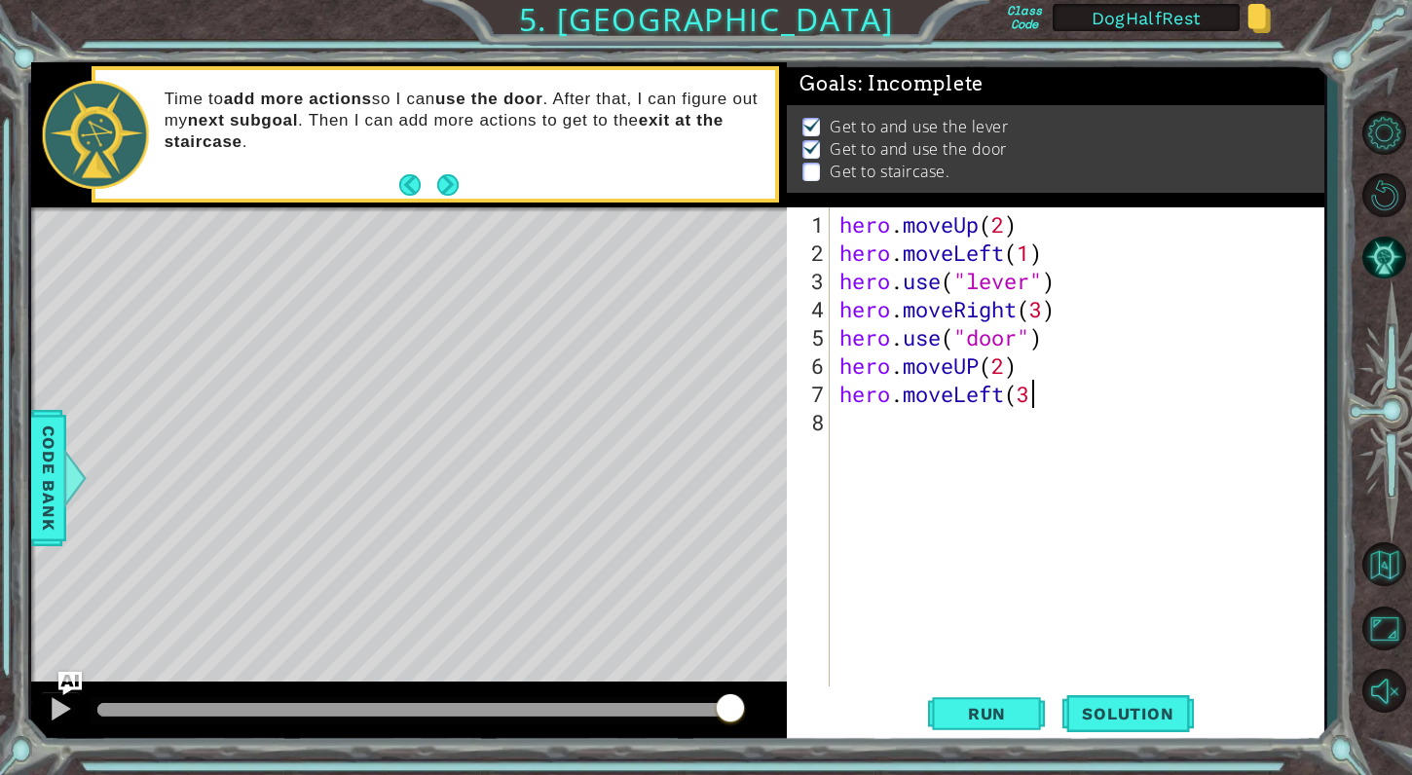
scroll to position [0, 8]
click at [961, 705] on span "Run" at bounding box center [987, 713] width 77 height 19
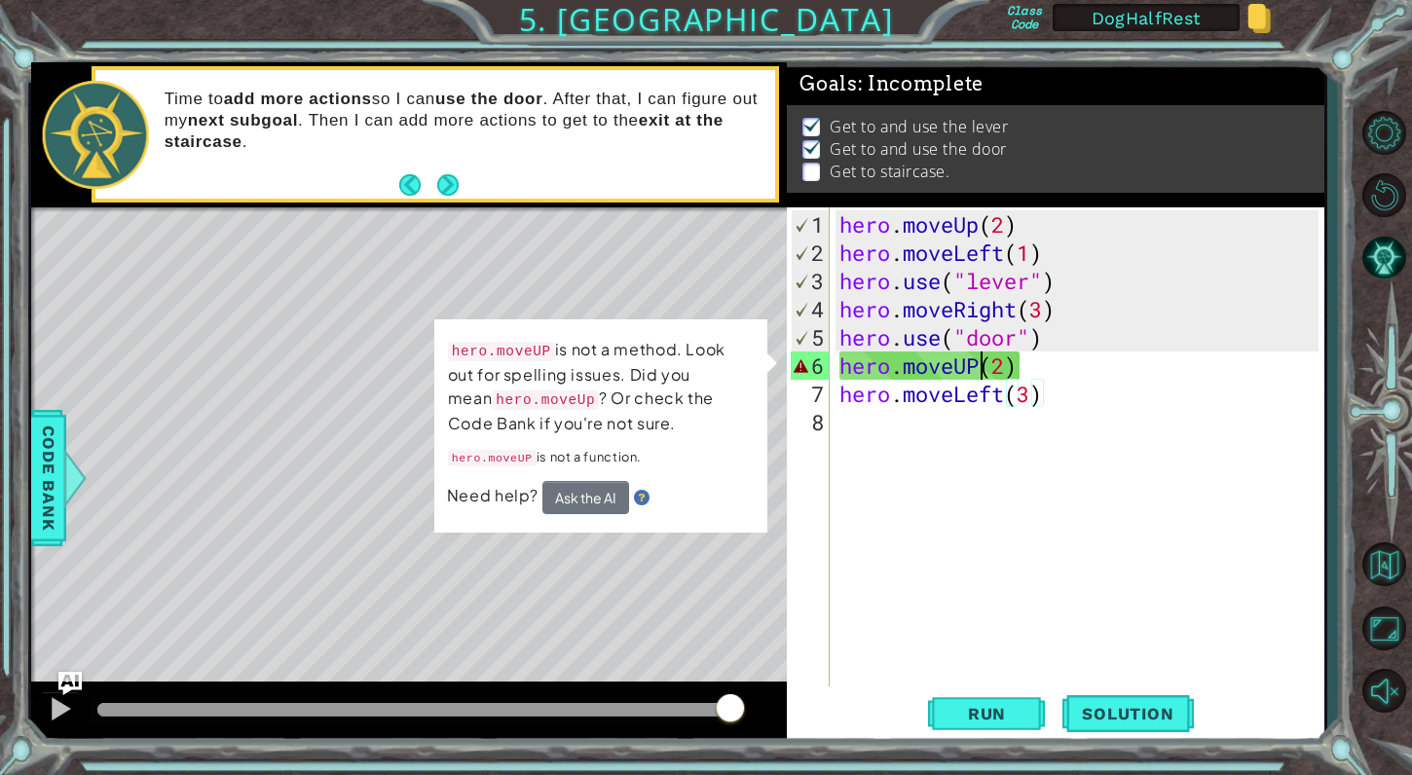
click at [979, 367] on div "hero . moveUp ( 2 ) hero . moveLeft ( 1 ) hero . use ( "lever" ) hero . moveRig…" at bounding box center [1082, 478] width 493 height 537
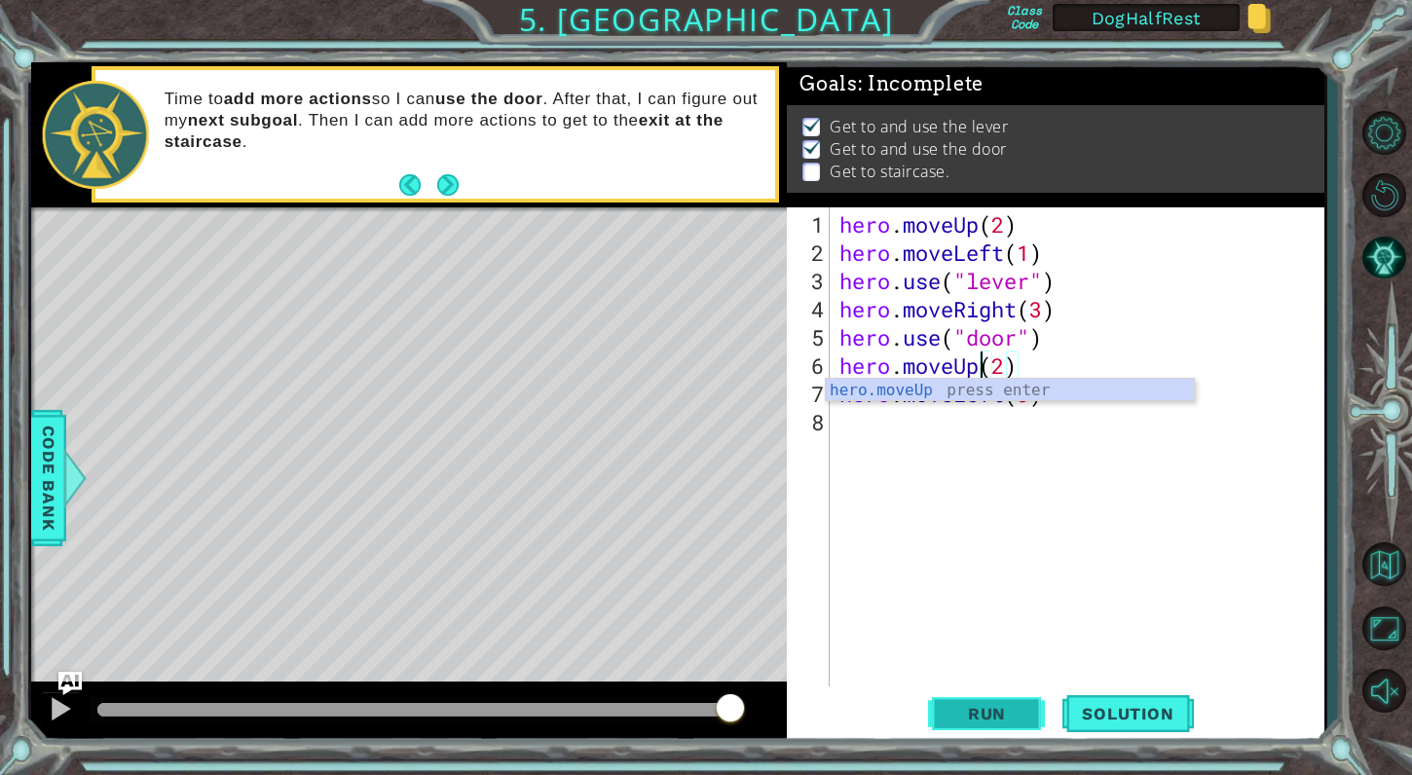
type textarea "hero.moveUp(2)"
click at [972, 722] on span "Run" at bounding box center [987, 713] width 77 height 19
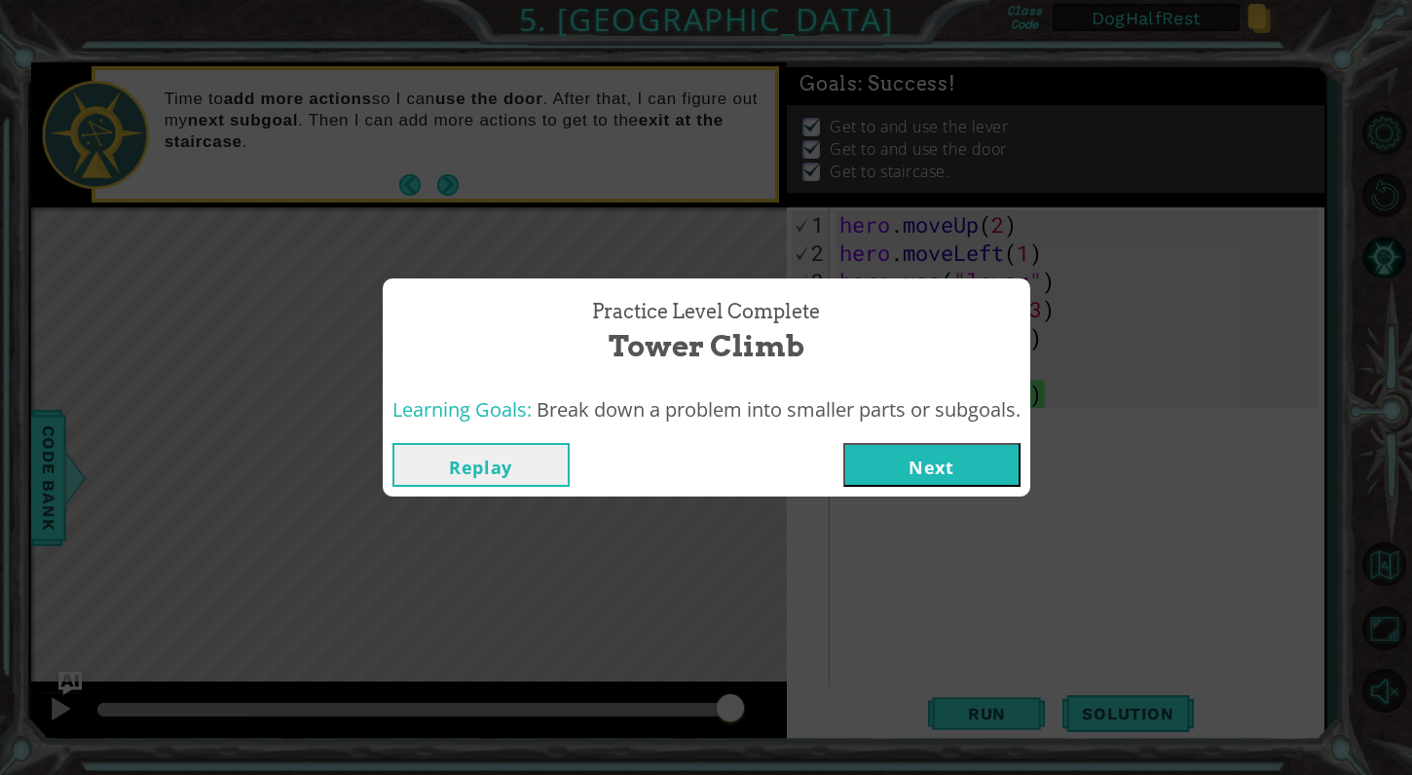
click at [923, 457] on button "Next" at bounding box center [931, 465] width 177 height 44
